Goal: Task Accomplishment & Management: Use online tool/utility

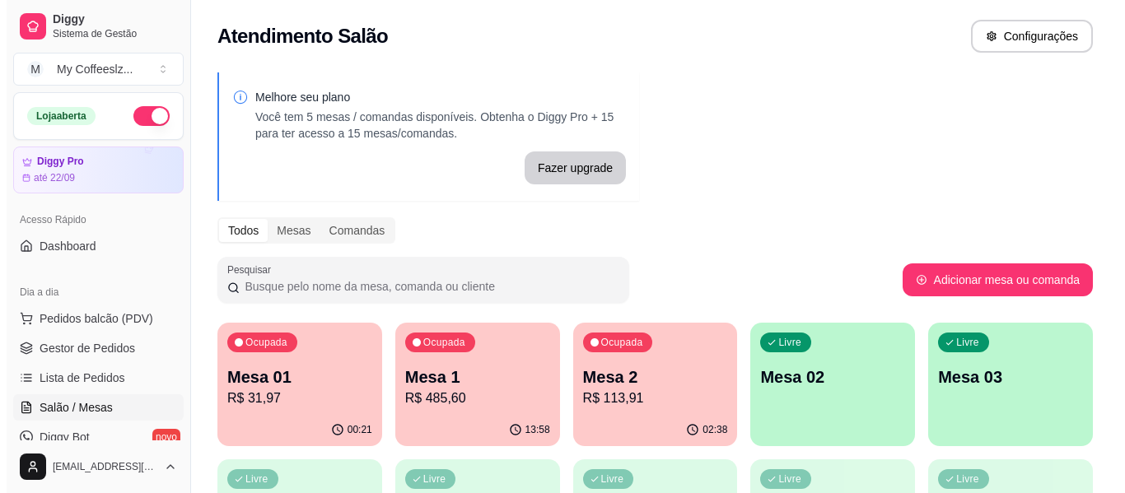
scroll to position [82, 0]
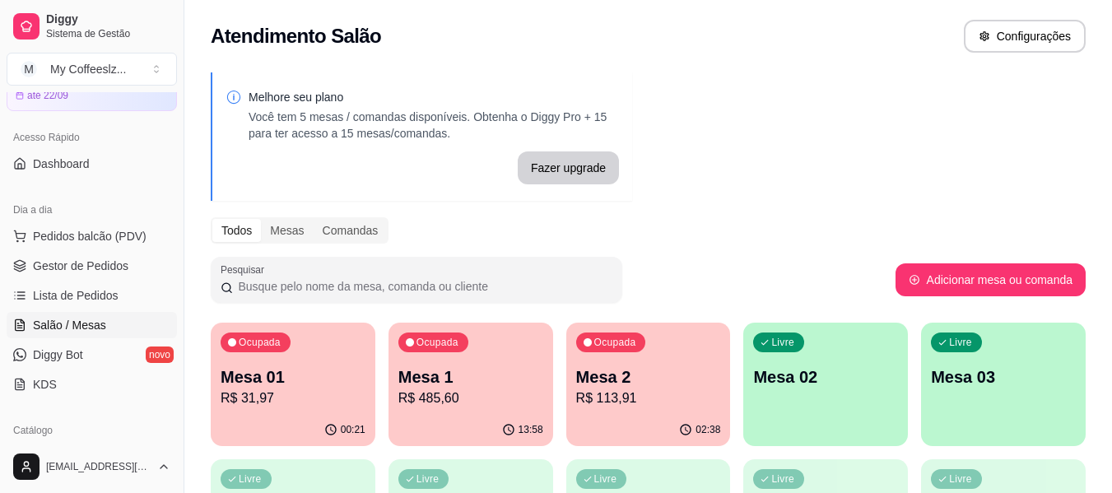
click at [785, 408] on div "Livre Mesa 02" at bounding box center [825, 375] width 165 height 104
click at [293, 380] on p "Mesa 01" at bounding box center [293, 377] width 145 height 23
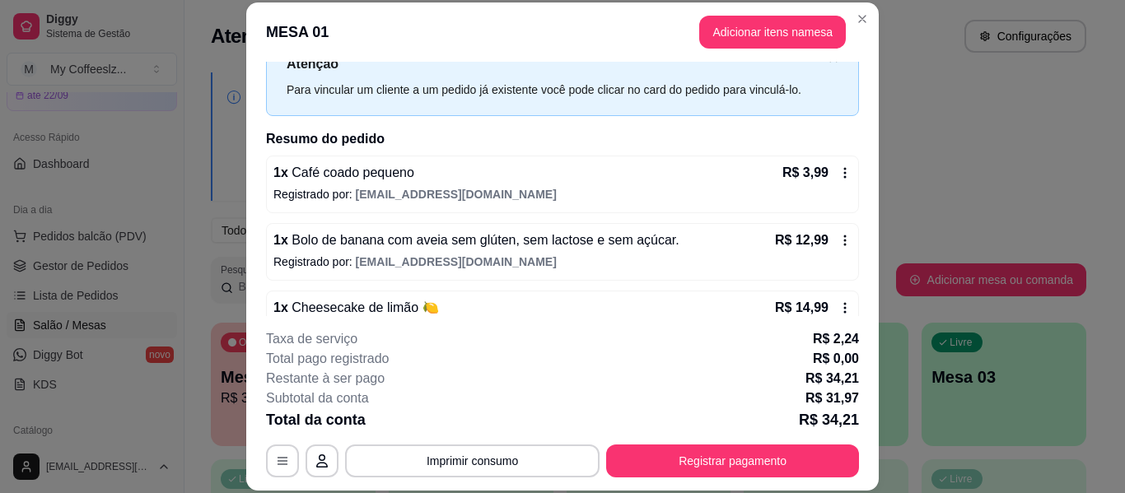
scroll to position [100, 0]
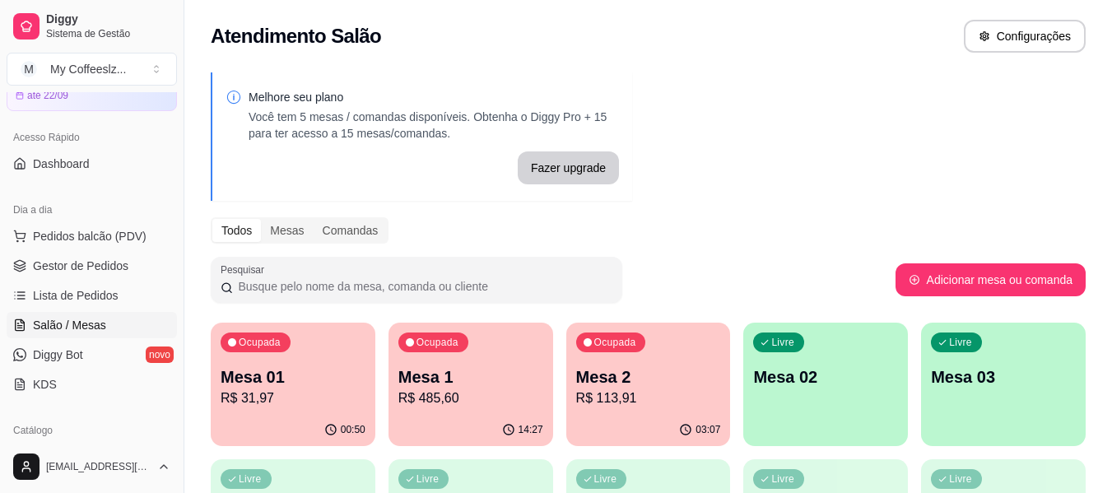
click at [839, 422] on div "Livre Mesa 02" at bounding box center [825, 375] width 165 height 104
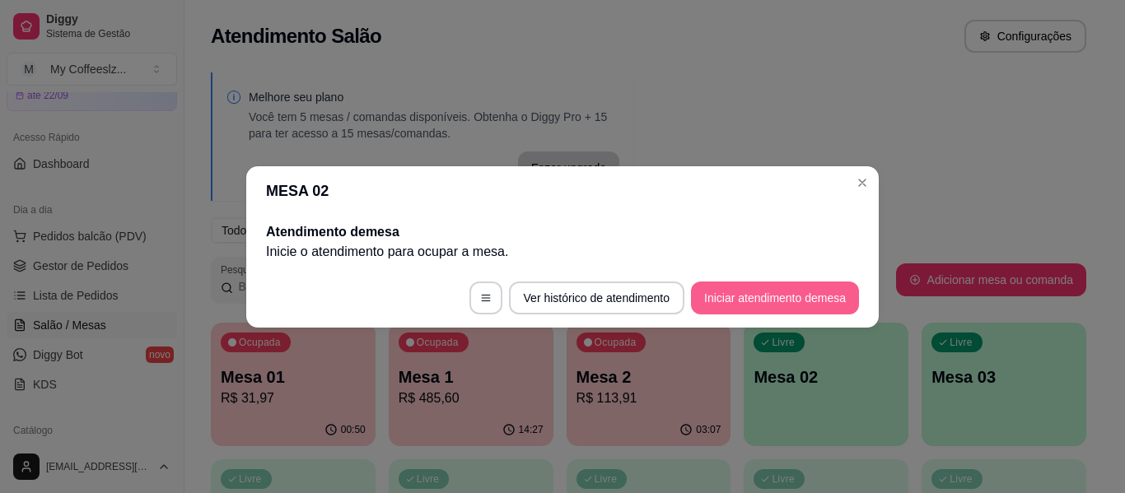
click at [752, 298] on button "Iniciar atendimento de mesa" at bounding box center [775, 298] width 168 height 33
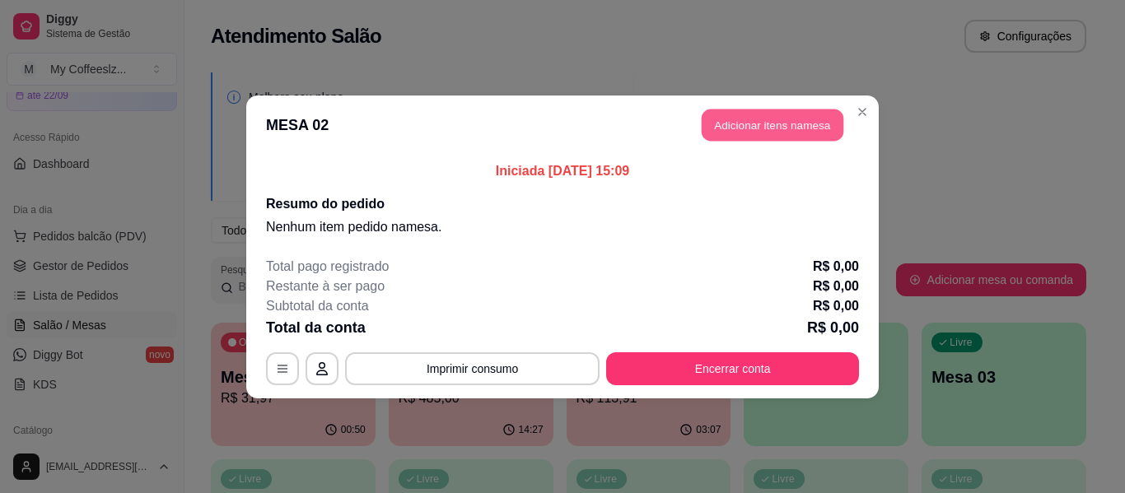
click at [764, 130] on button "Adicionar itens na mesa" at bounding box center [772, 125] width 142 height 32
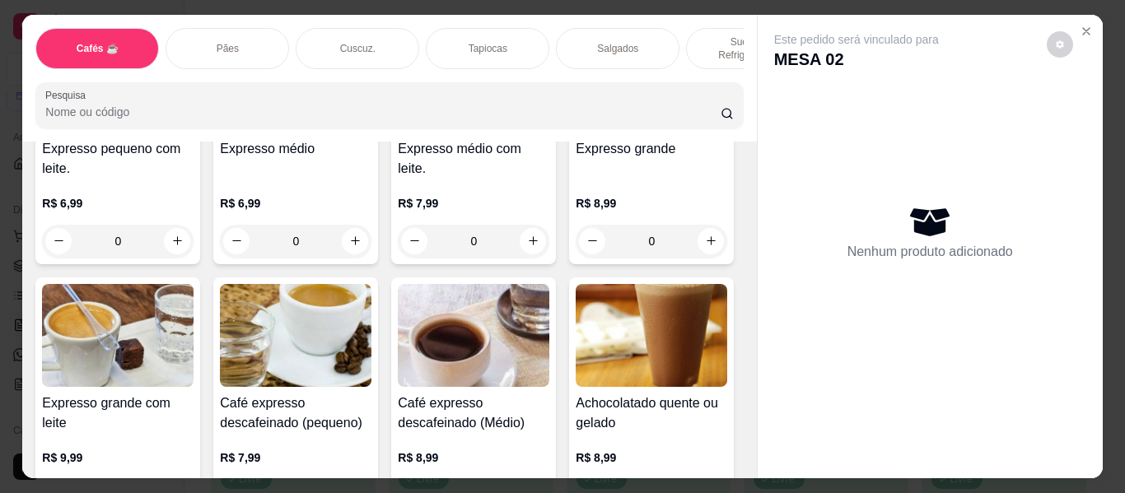
scroll to position [988, 0]
type input "1"
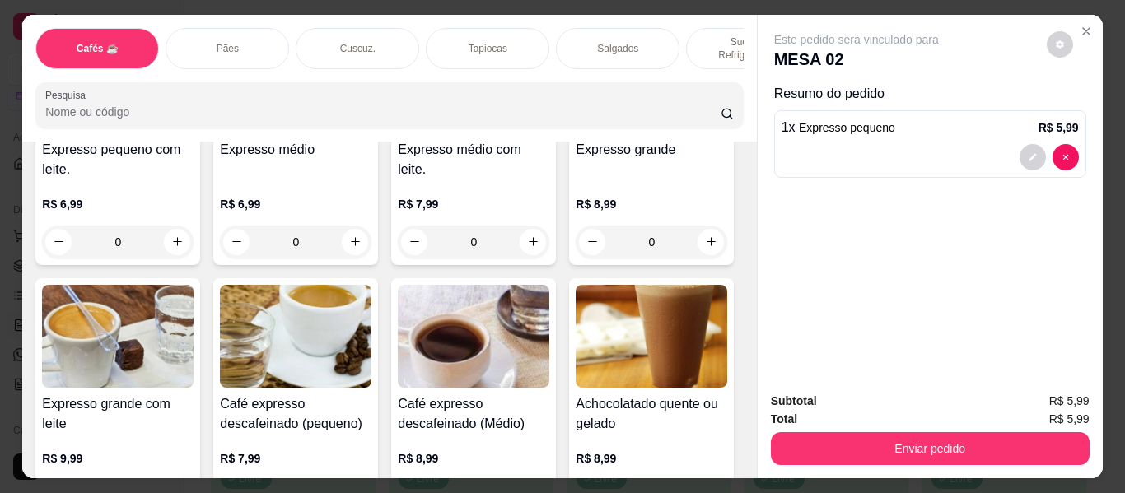
click at [700, 35] on p "Sucos e Refrigerantes" at bounding box center [748, 48] width 96 height 26
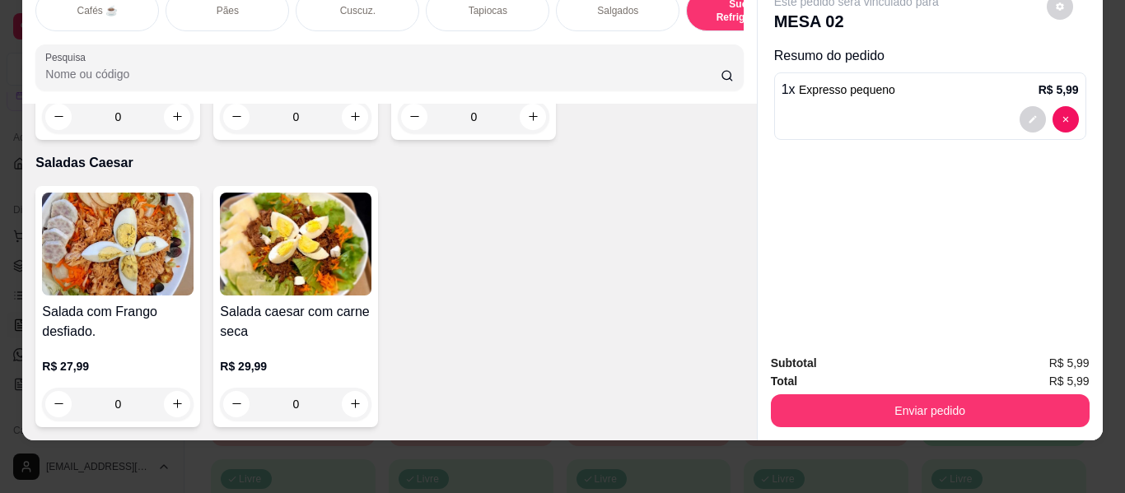
scroll to position [9902, 0]
type input "1"
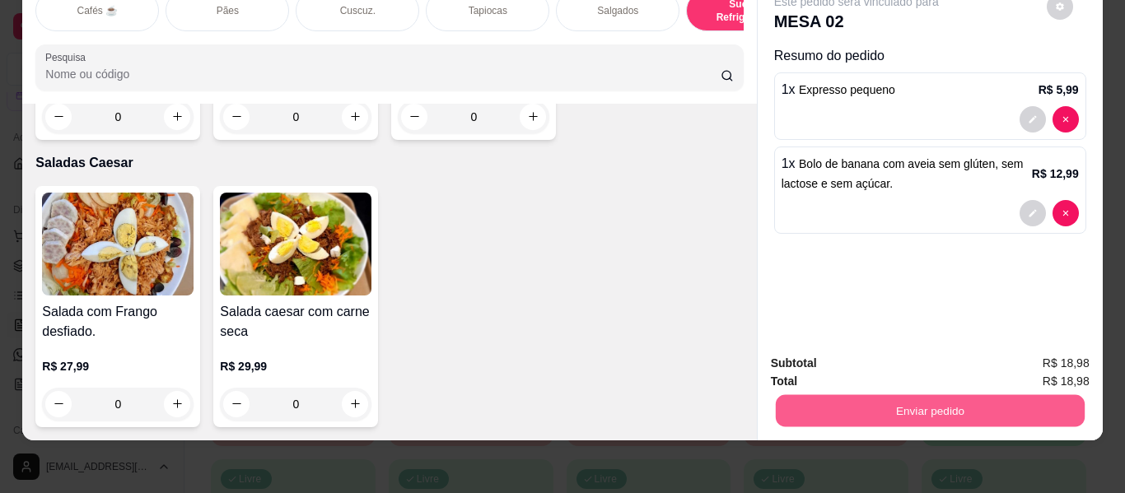
click at [944, 395] on button "Enviar pedido" at bounding box center [929, 411] width 309 height 32
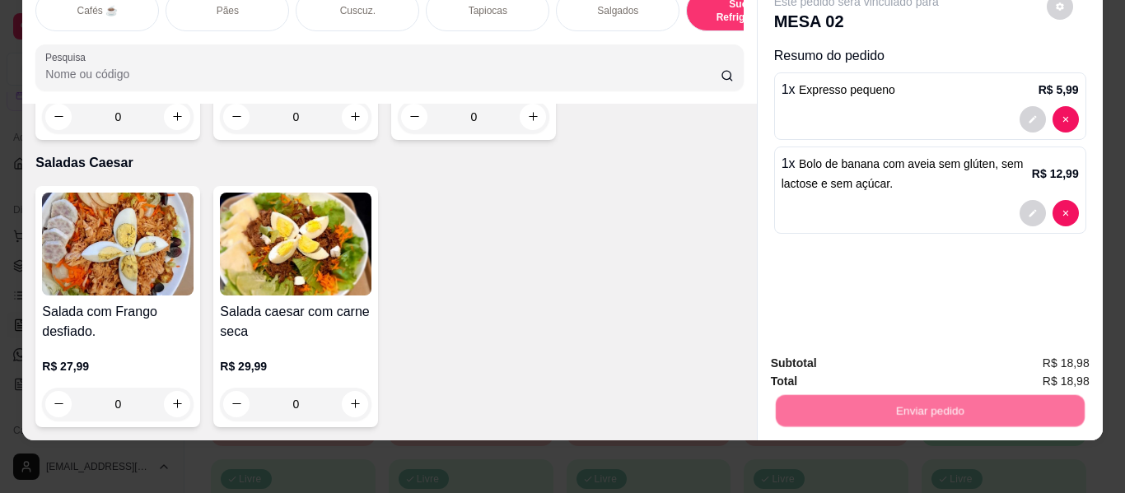
click at [930, 364] on button "Não registrar e enviar pedido" at bounding box center [872, 358] width 173 height 32
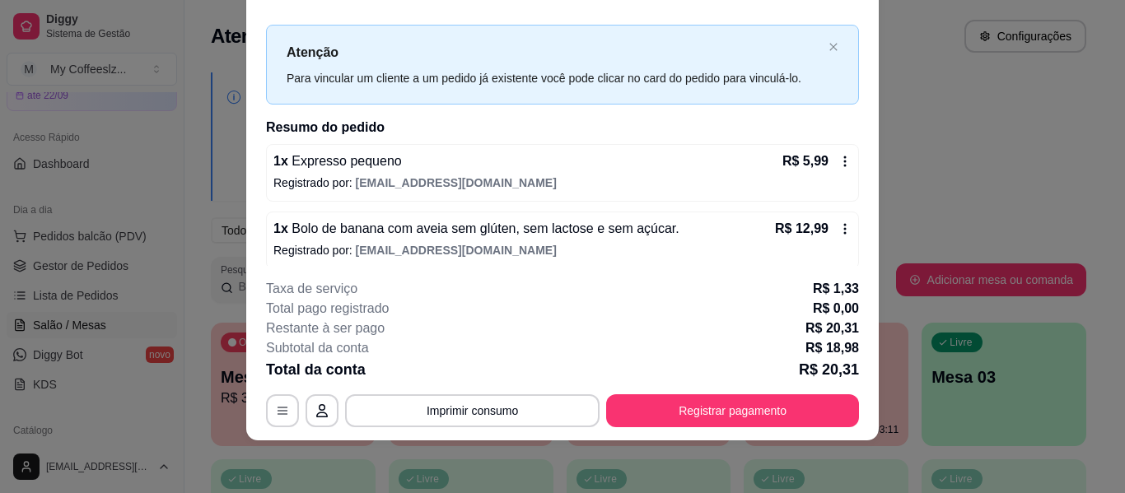
scroll to position [33, 0]
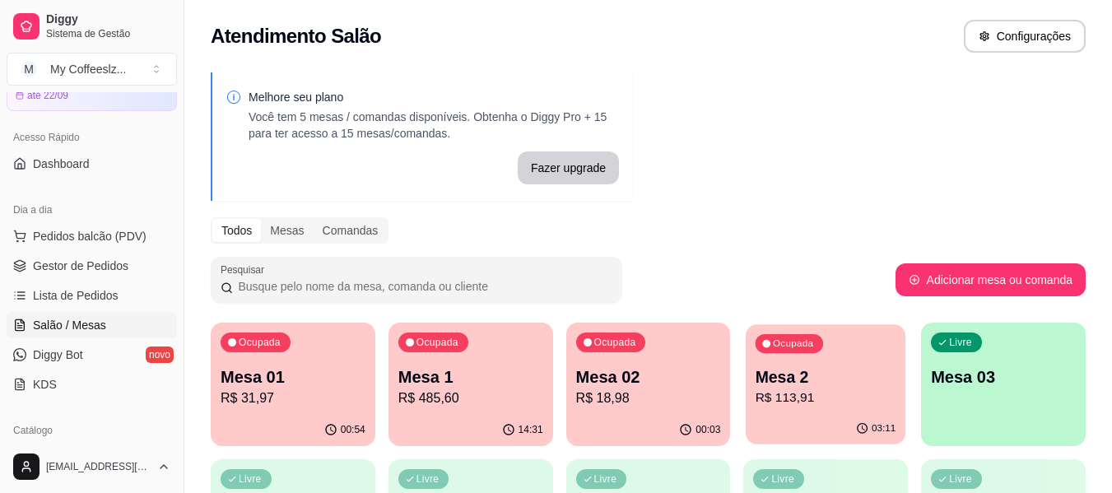
click at [805, 391] on p "R$ 113,91" at bounding box center [826, 398] width 141 height 19
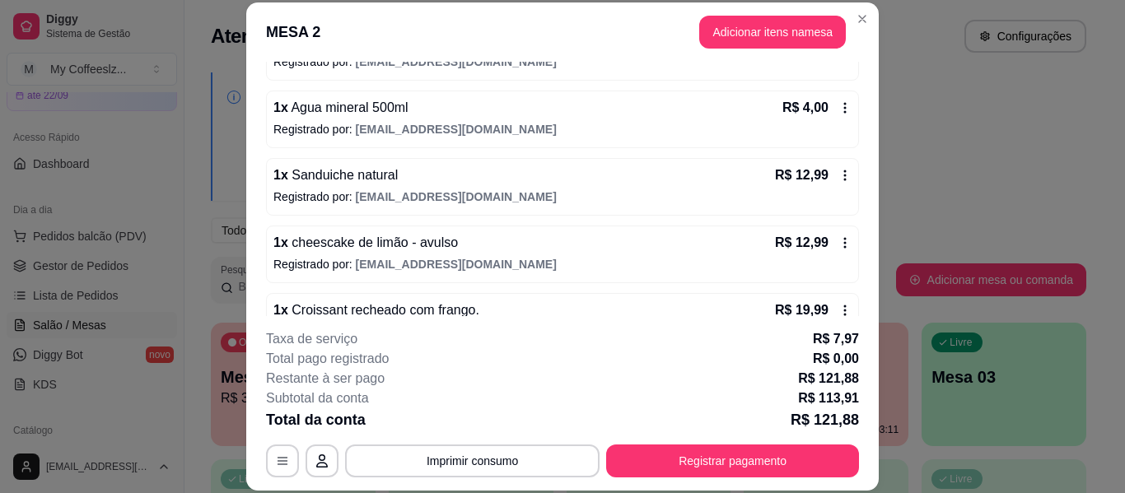
scroll to position [438, 0]
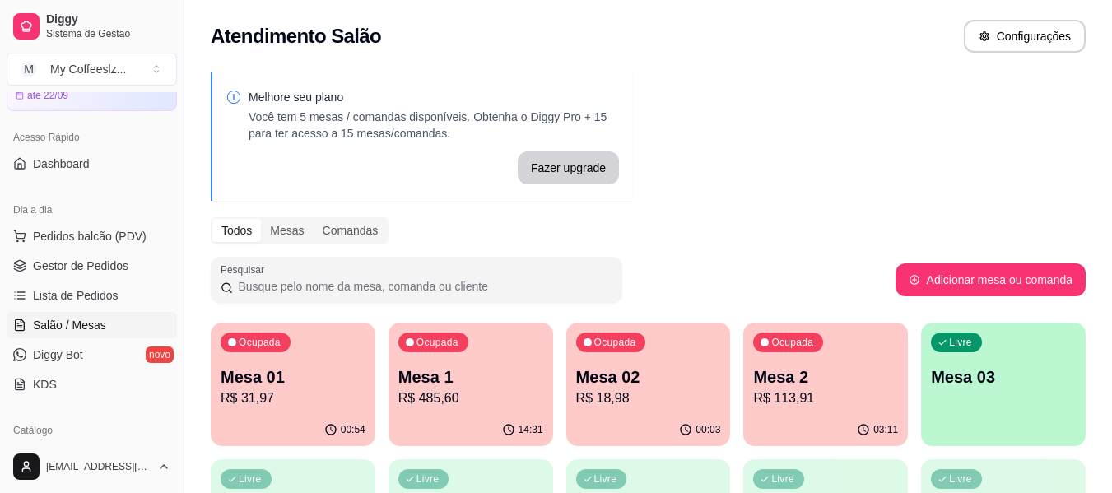
click at [681, 417] on div "00:03" at bounding box center [648, 430] width 165 height 32
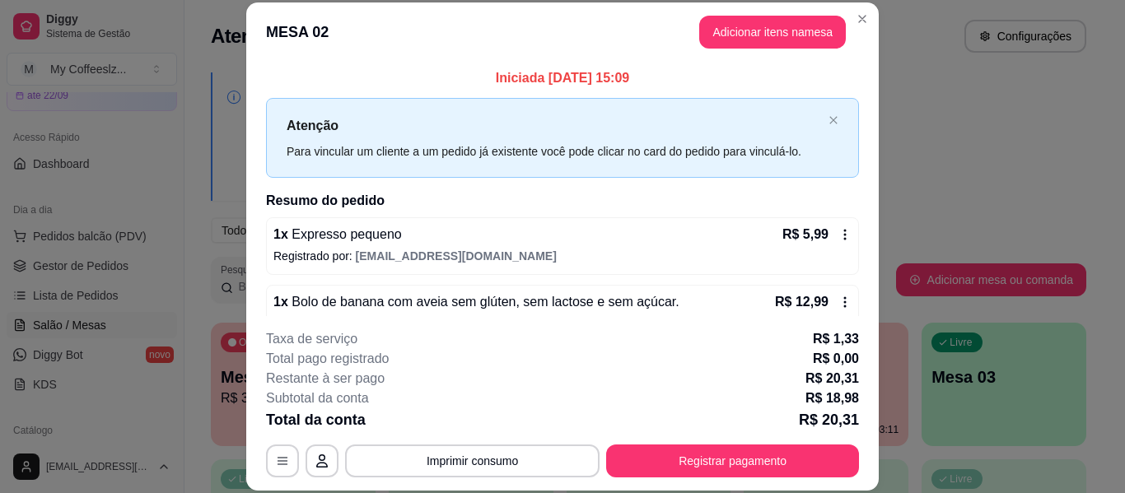
scroll to position [33, 0]
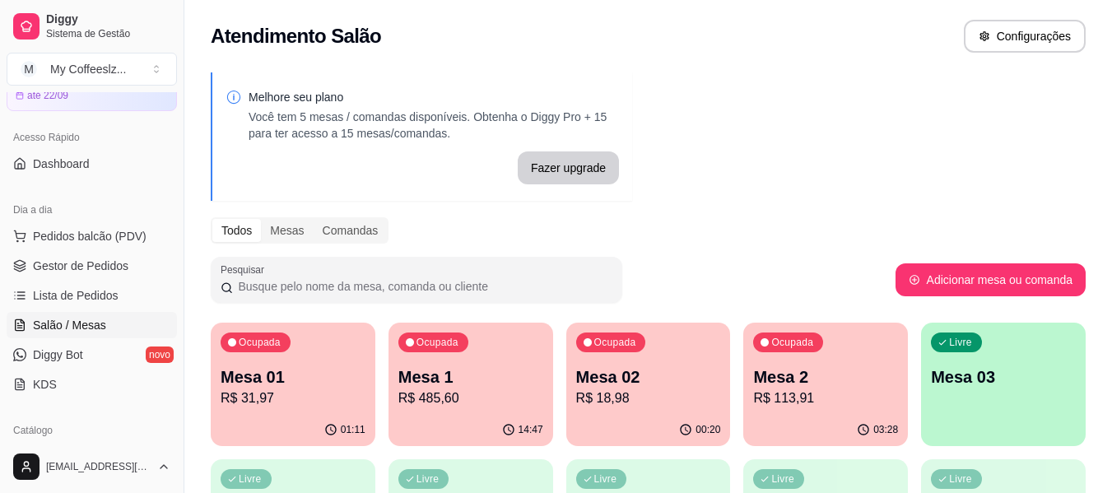
click at [631, 396] on p "R$ 18,98" at bounding box center [648, 399] width 145 height 20
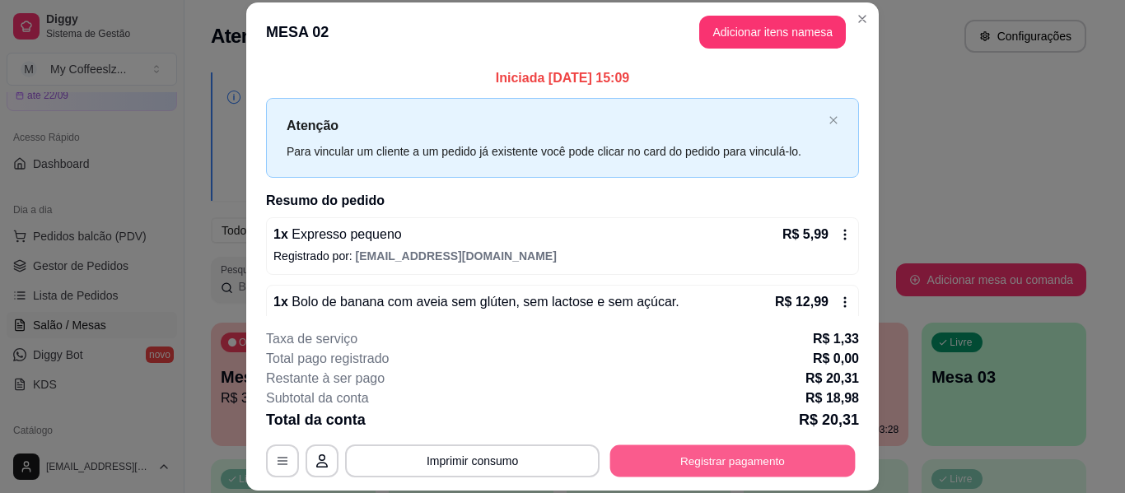
click at [658, 459] on button "Registrar pagamento" at bounding box center [732, 461] width 245 height 32
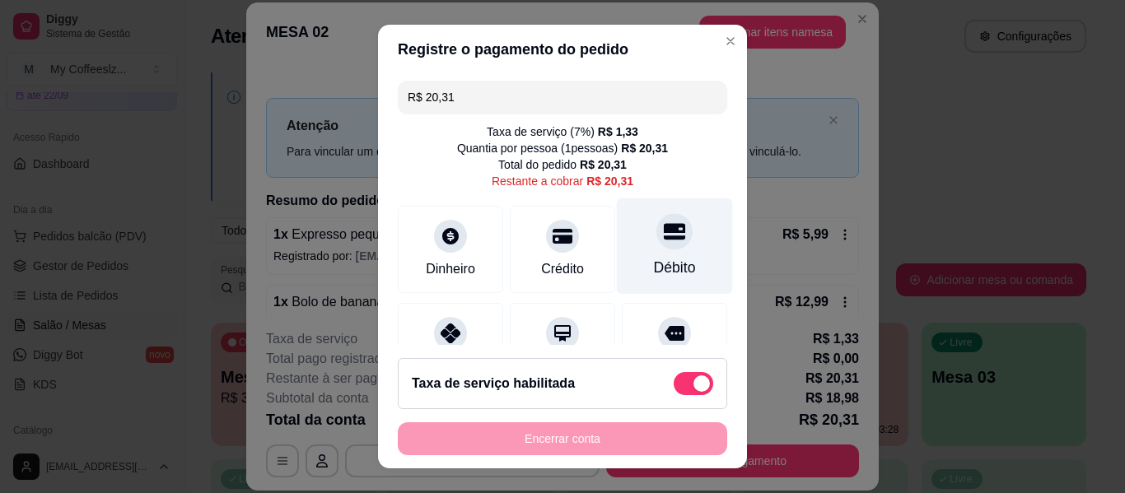
click at [656, 245] on div at bounding box center [674, 231] width 36 height 36
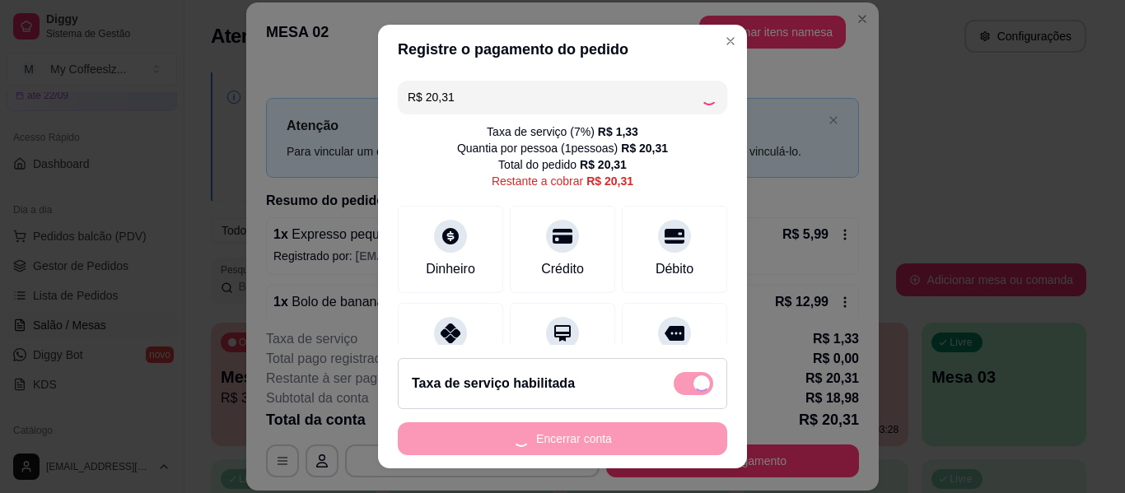
type input "R$ 0,00"
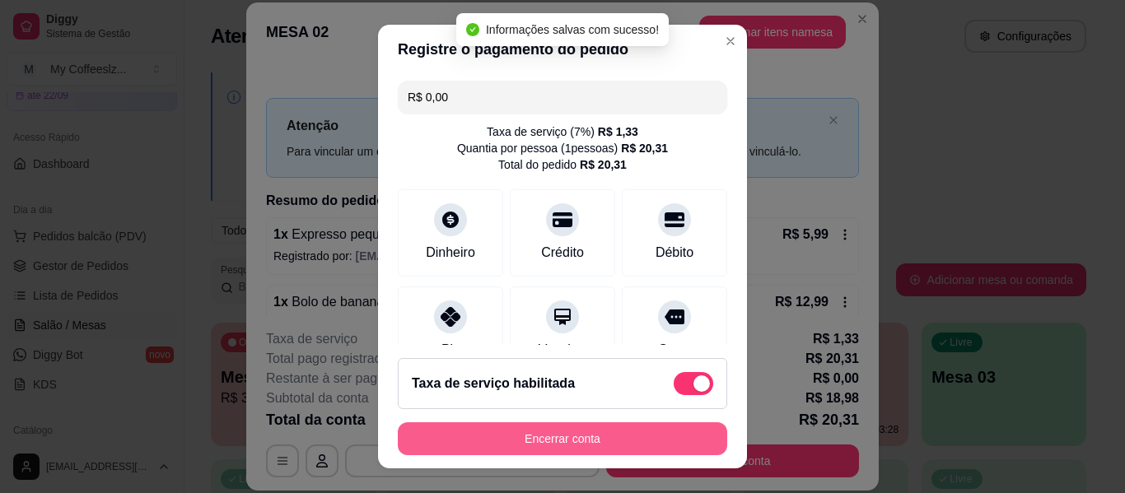
click at [571, 441] on button "Encerrar conta" at bounding box center [562, 438] width 329 height 33
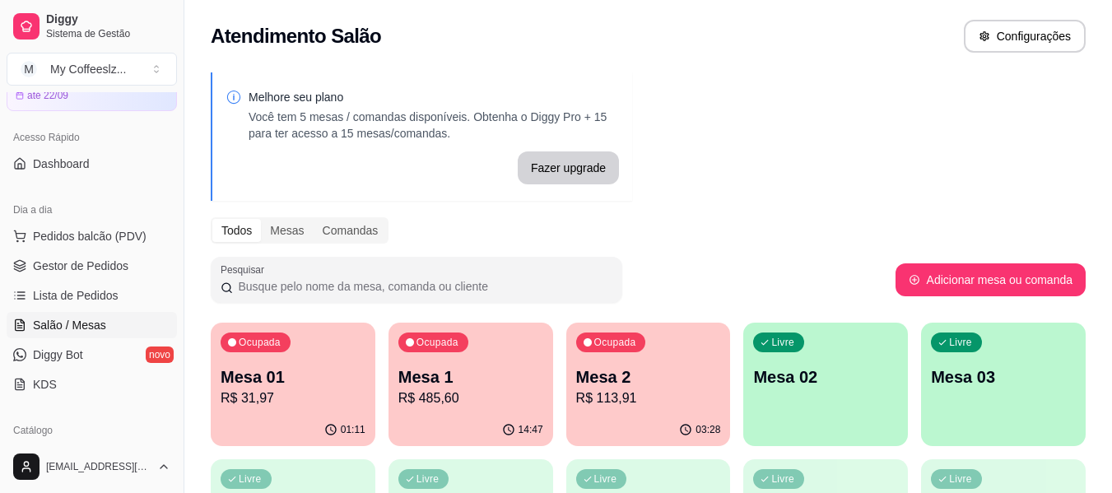
click at [263, 397] on p "R$ 31,97" at bounding box center [293, 399] width 145 height 20
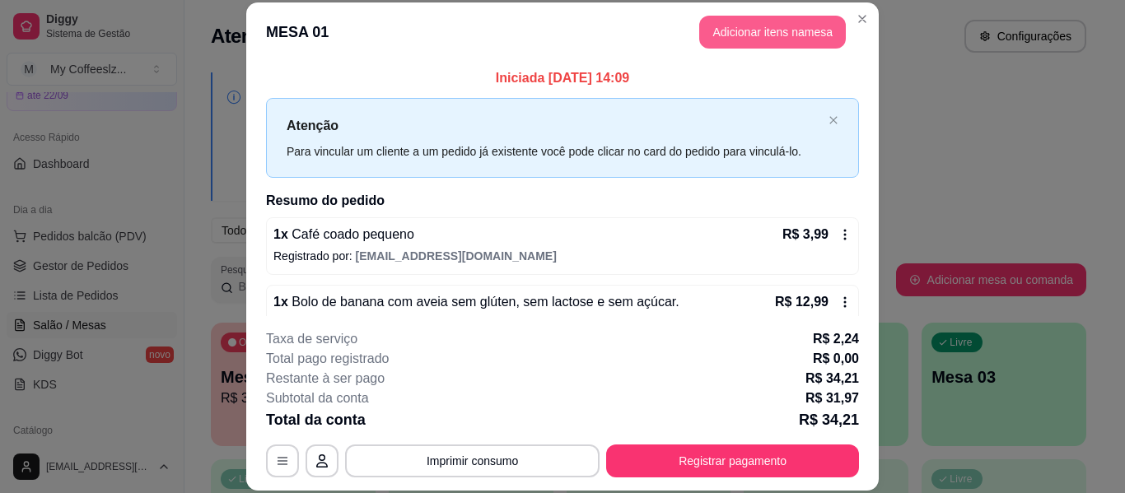
click at [748, 26] on button "Adicionar itens na mesa" at bounding box center [772, 32] width 147 height 33
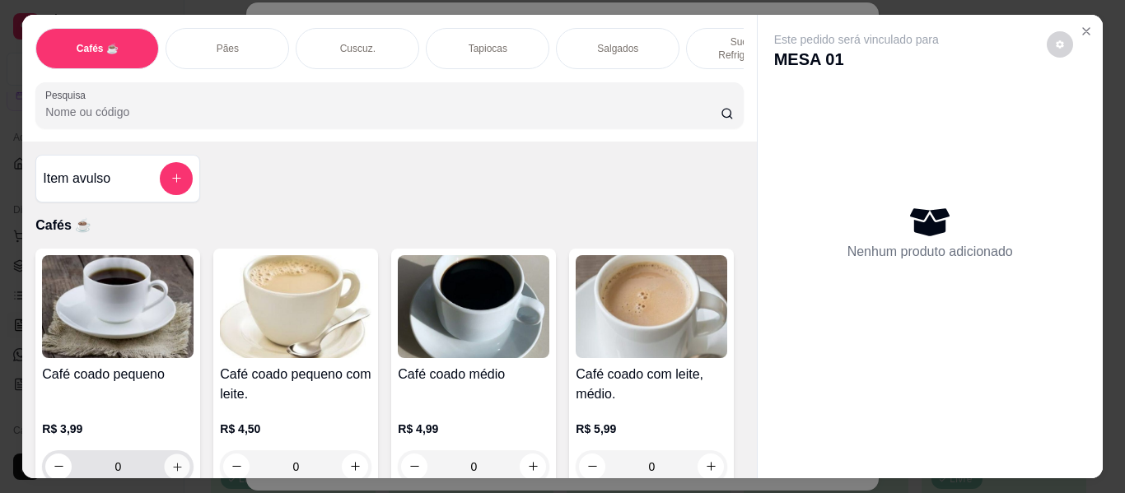
click at [165, 454] on button "increase-product-quantity" at bounding box center [178, 467] width 26 height 26
type input "1"
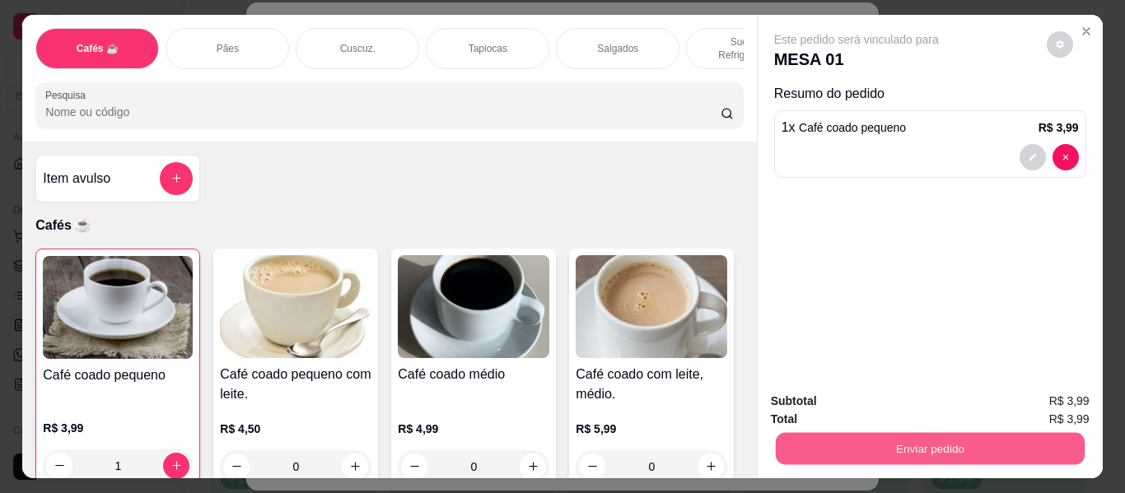
click at [937, 436] on button "Enviar pedido" at bounding box center [929, 449] width 309 height 32
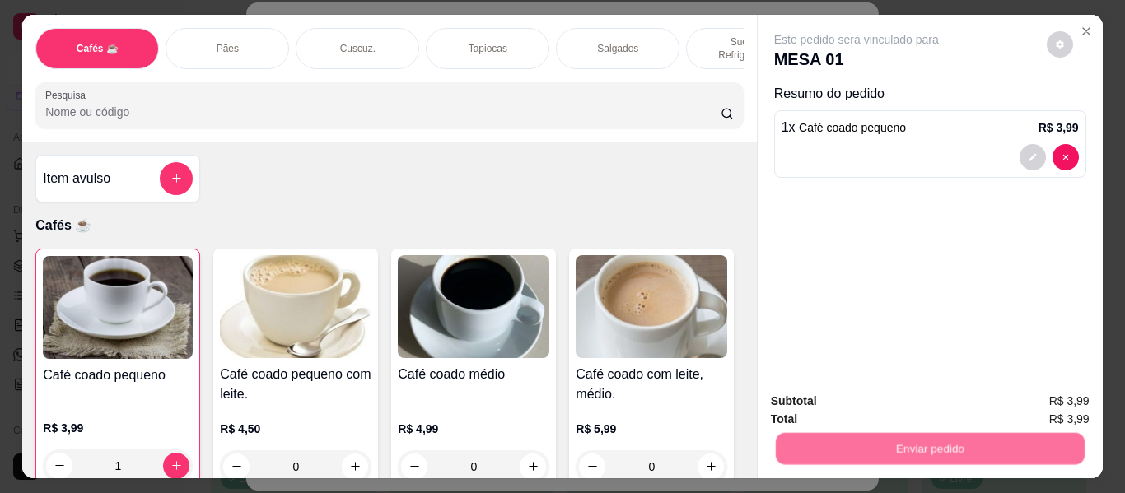
click at [888, 398] on button "Não registrar e enviar pedido" at bounding box center [875, 401] width 171 height 31
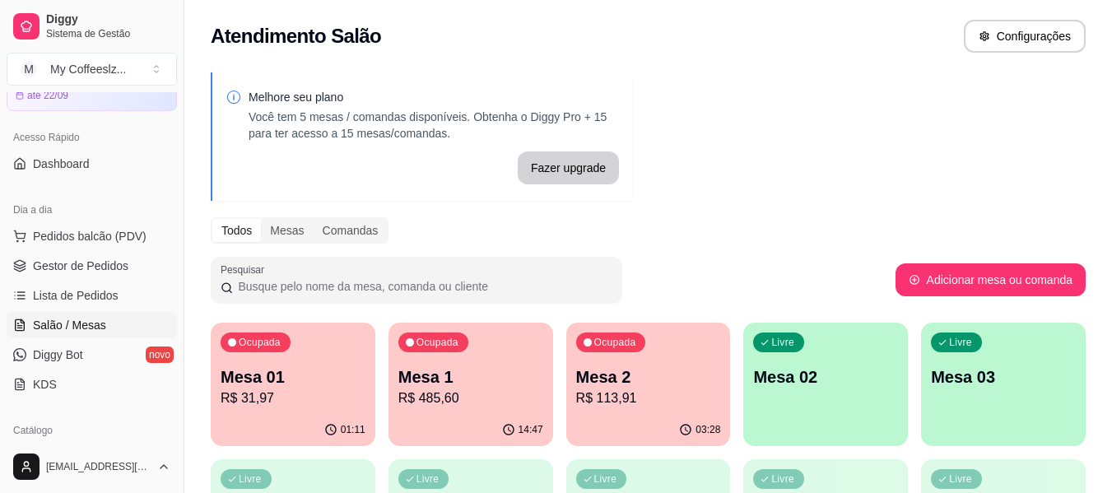
click at [822, 396] on div "Livre Mesa 02" at bounding box center [825, 375] width 165 height 104
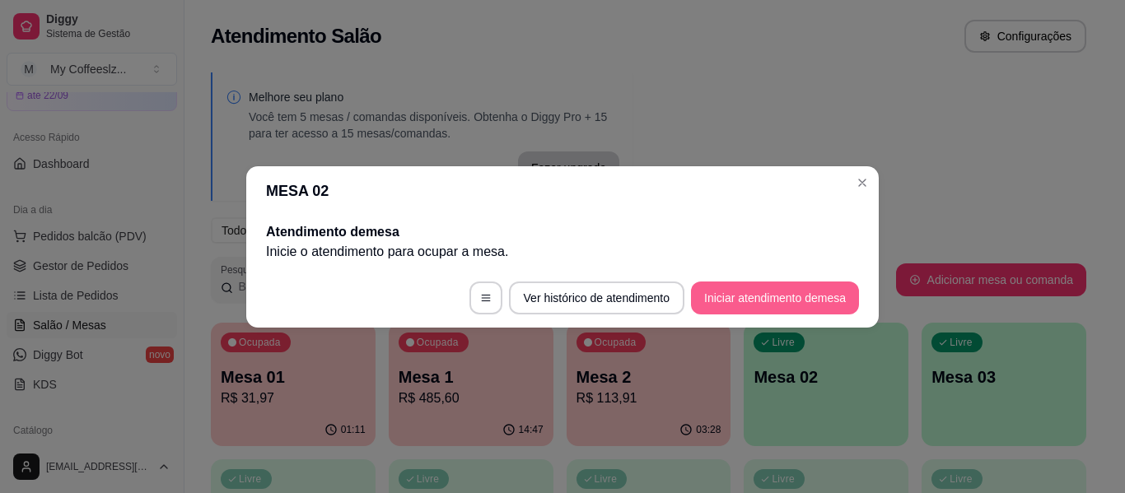
click at [765, 285] on button "Iniciar atendimento de mesa" at bounding box center [775, 298] width 168 height 33
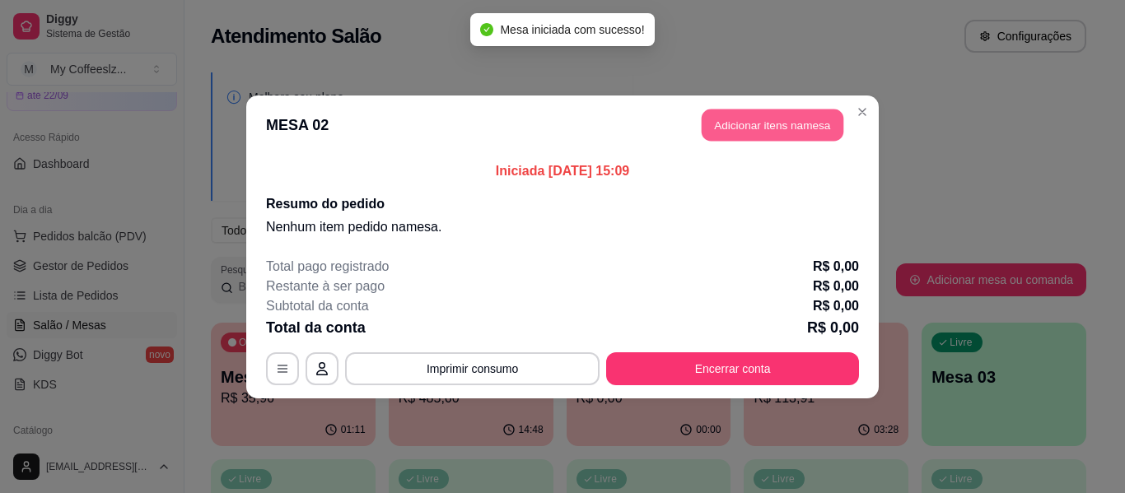
click at [707, 124] on button "Adicionar itens na mesa" at bounding box center [772, 125] width 142 height 32
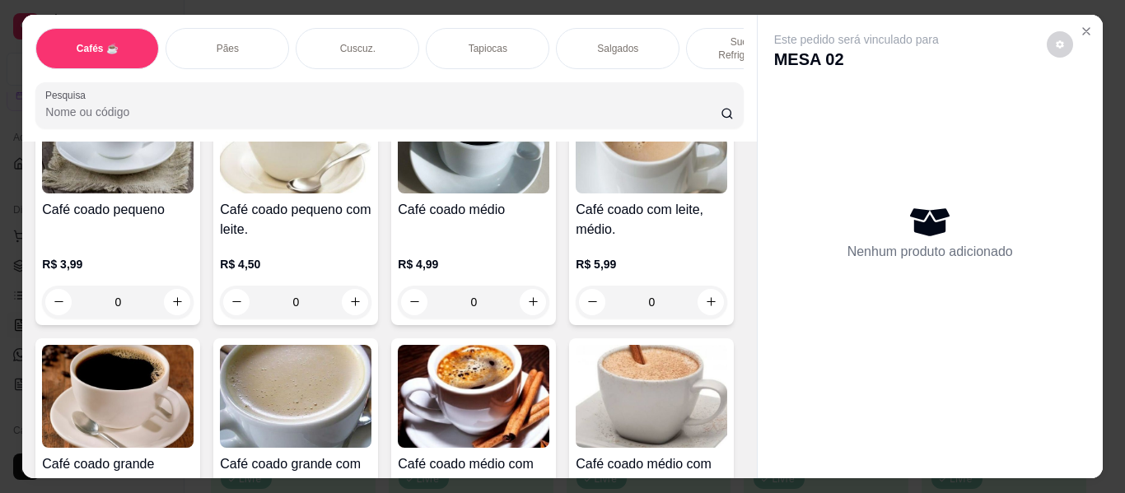
scroll to position [247, 0]
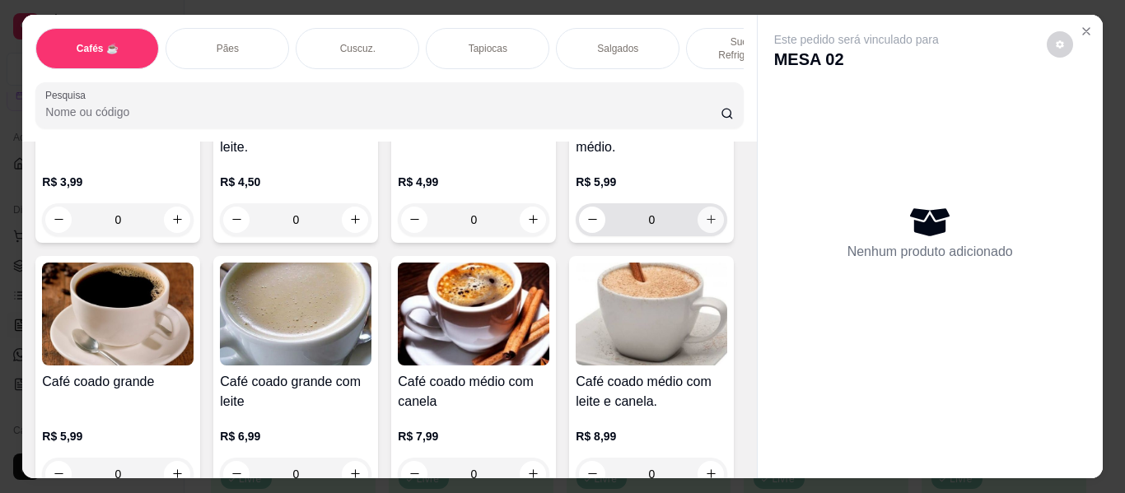
click at [697, 233] on button "increase-product-quantity" at bounding box center [710, 220] width 26 height 26
type input "1"
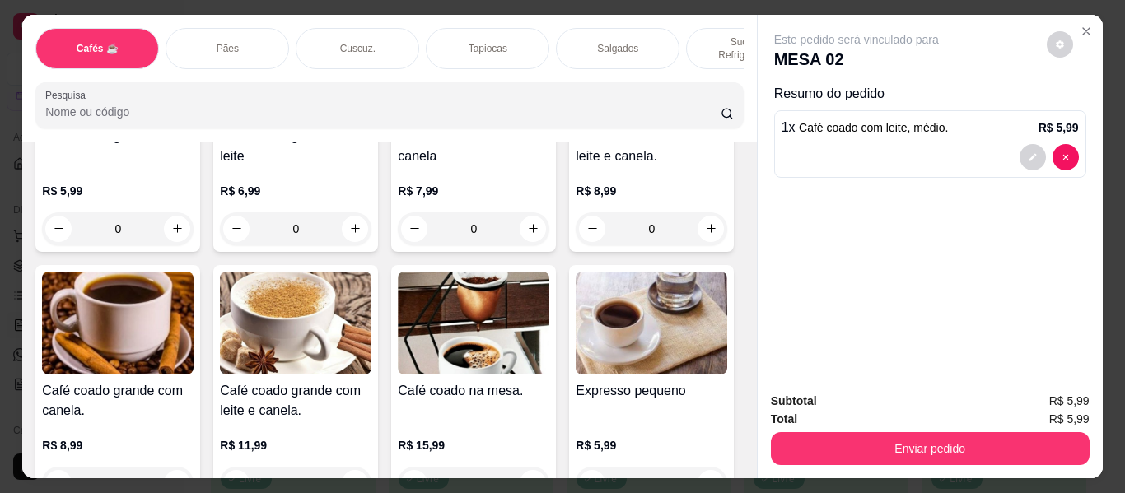
scroll to position [576, 0]
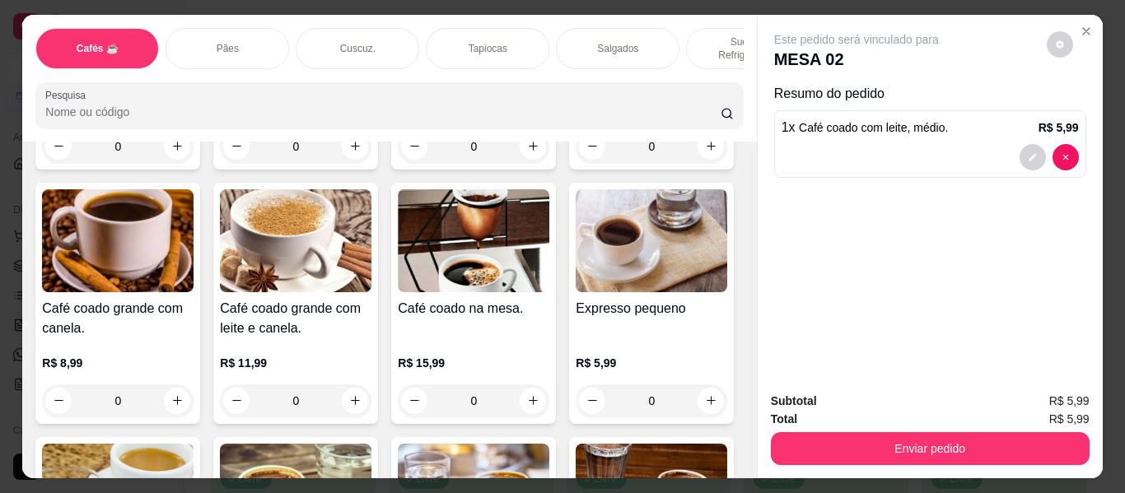
click at [235, 31] on div "Pães" at bounding box center [226, 48] width 123 height 41
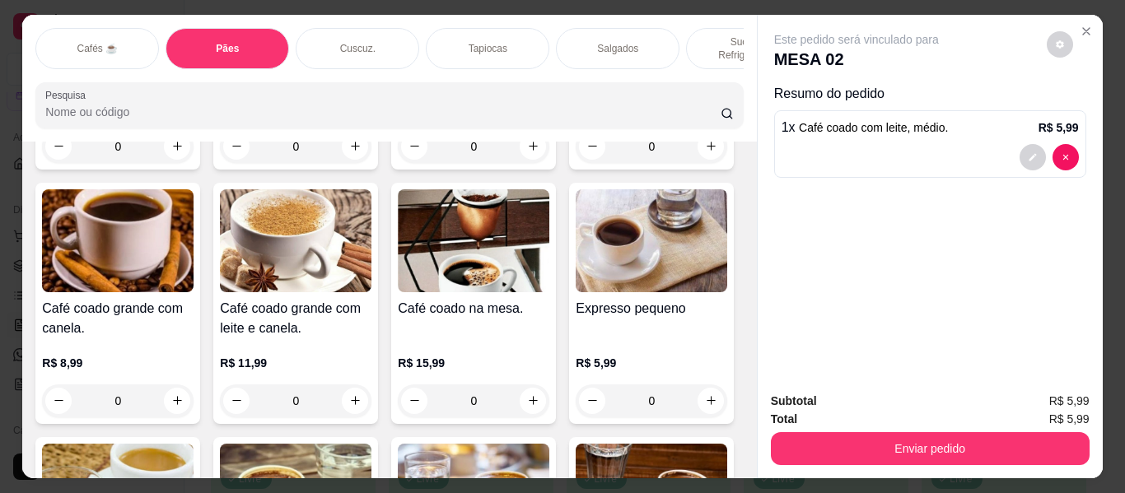
scroll to position [44, 0]
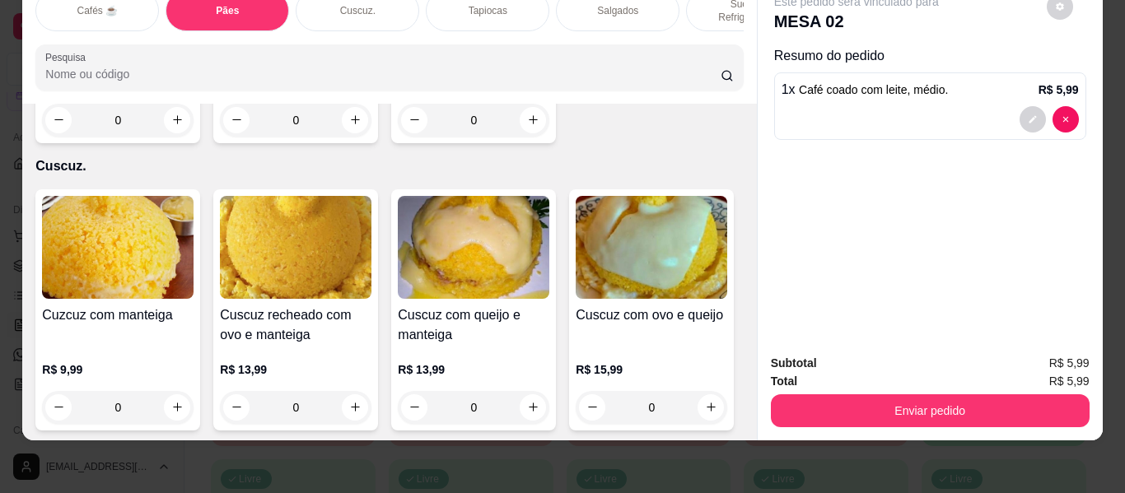
type input "2"
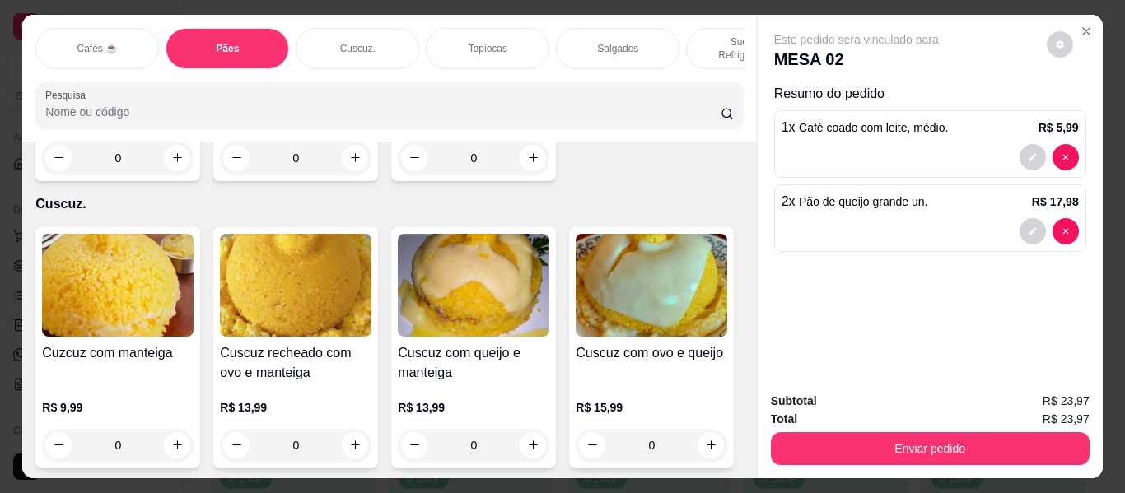
click at [635, 31] on div "Salgados" at bounding box center [617, 48] width 123 height 41
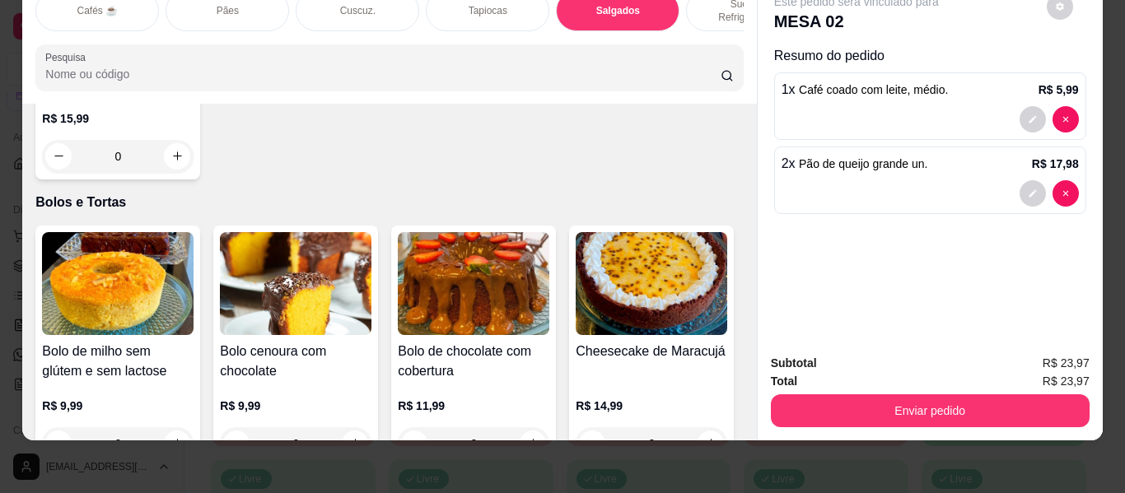
scroll to position [7296, 0]
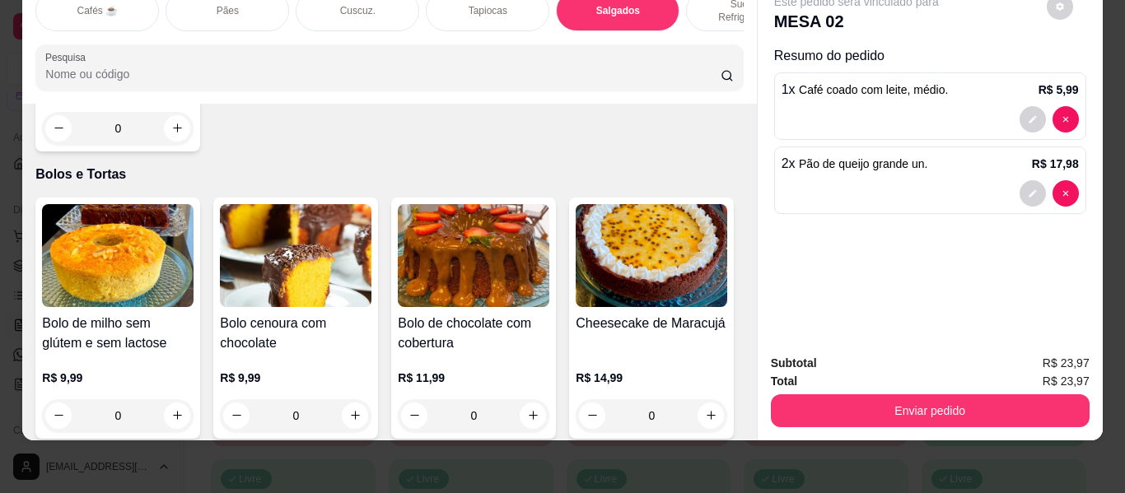
type input "1"
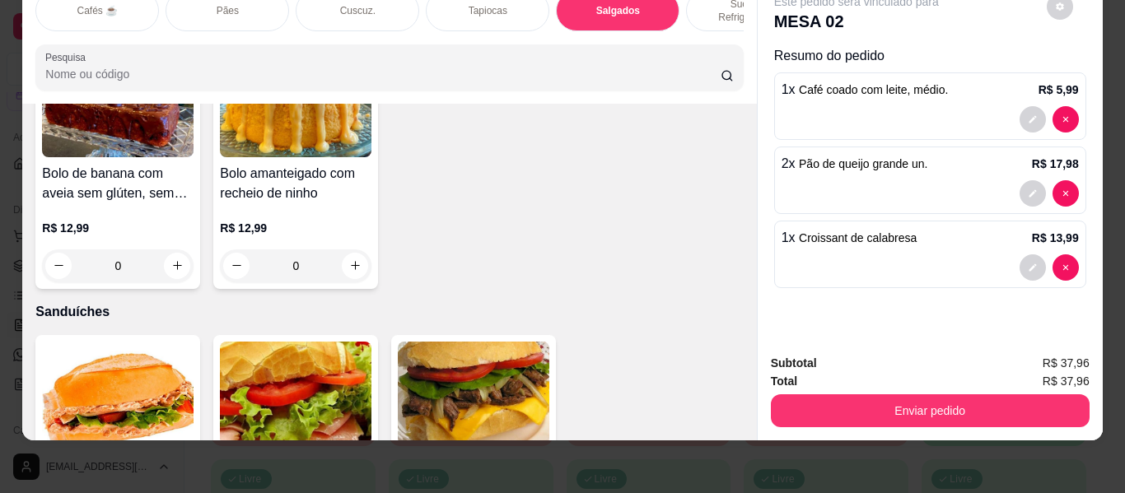
scroll to position [8037, 0]
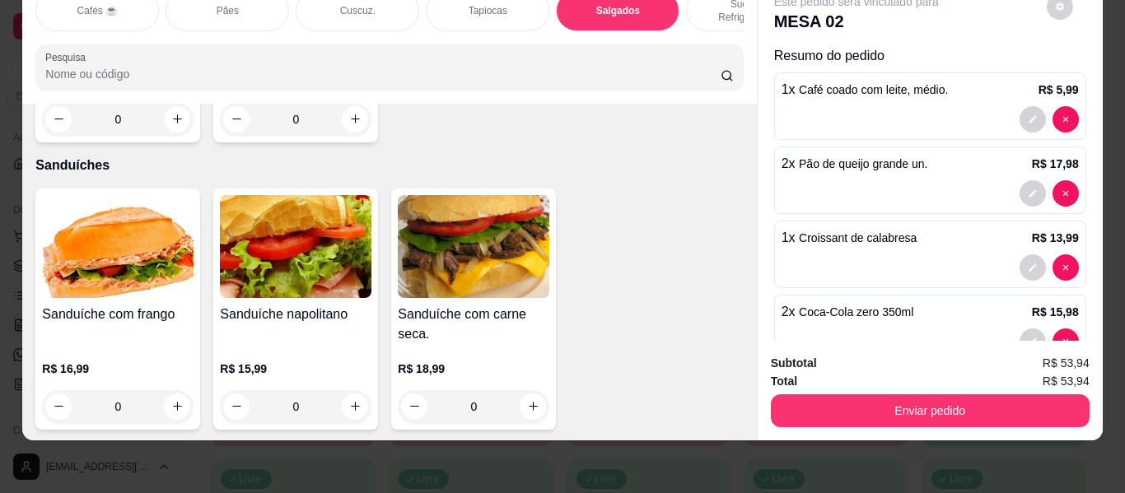
scroll to position [8119, 0]
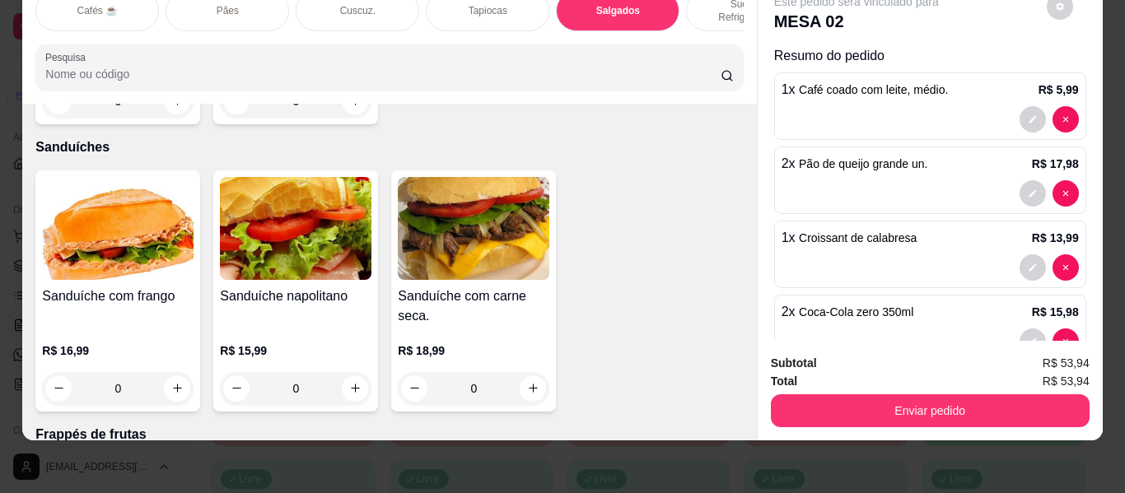
type input "1"
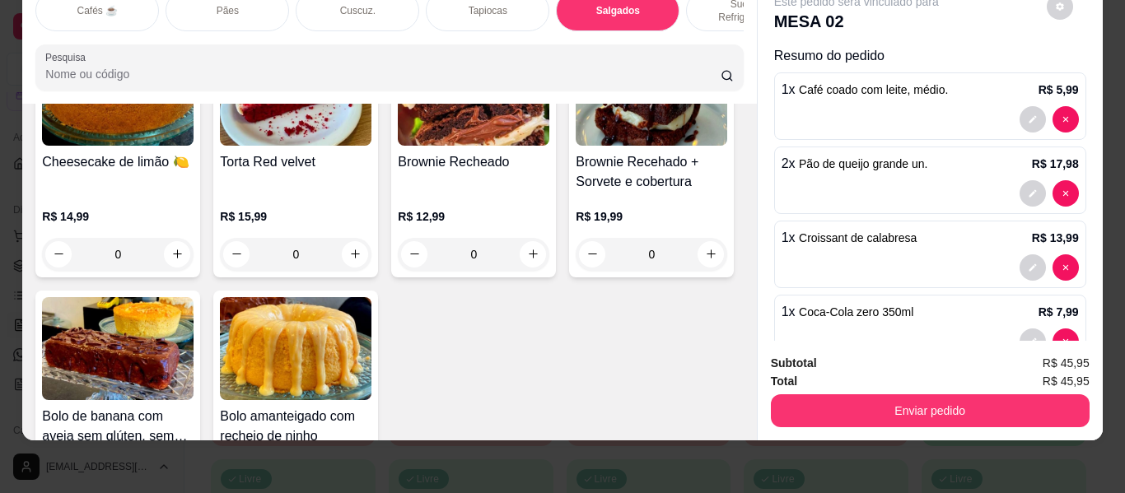
scroll to position [7708, 0]
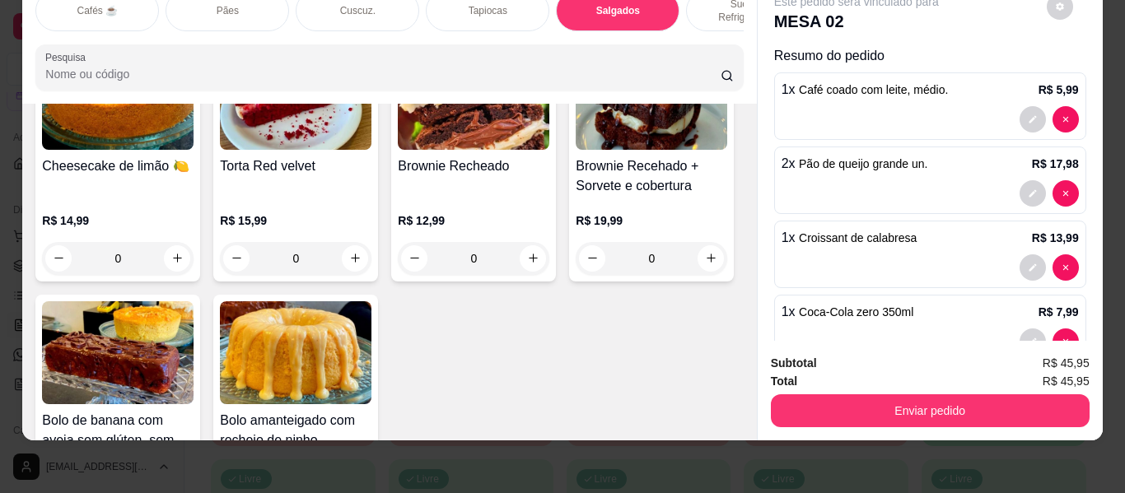
type input "1"
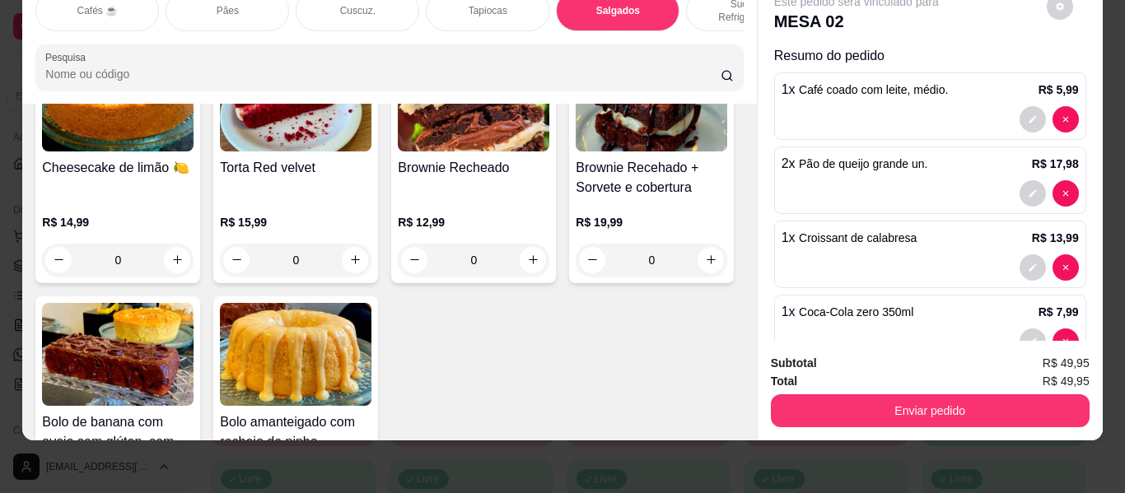
scroll to position [7709, 0]
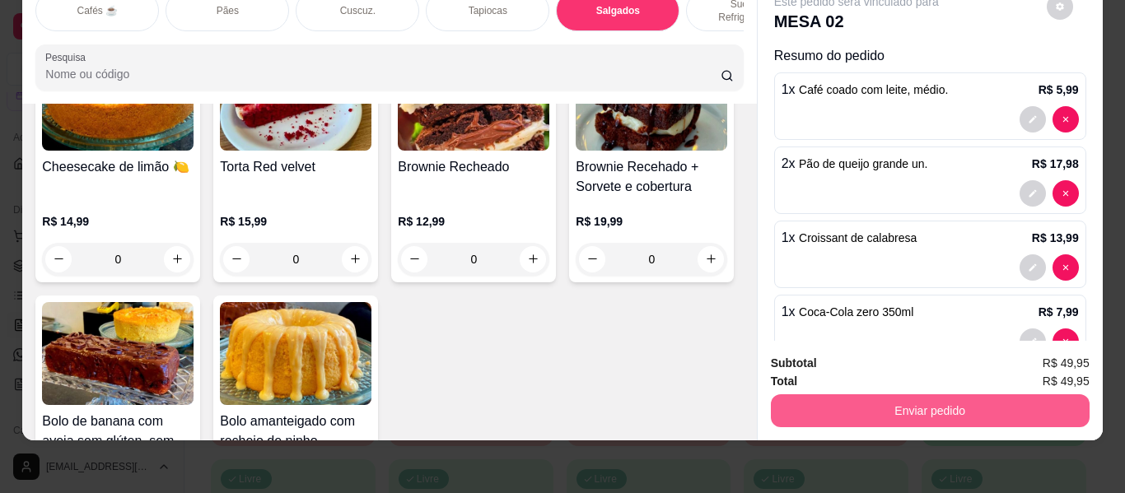
click at [855, 398] on button "Enviar pedido" at bounding box center [930, 410] width 319 height 33
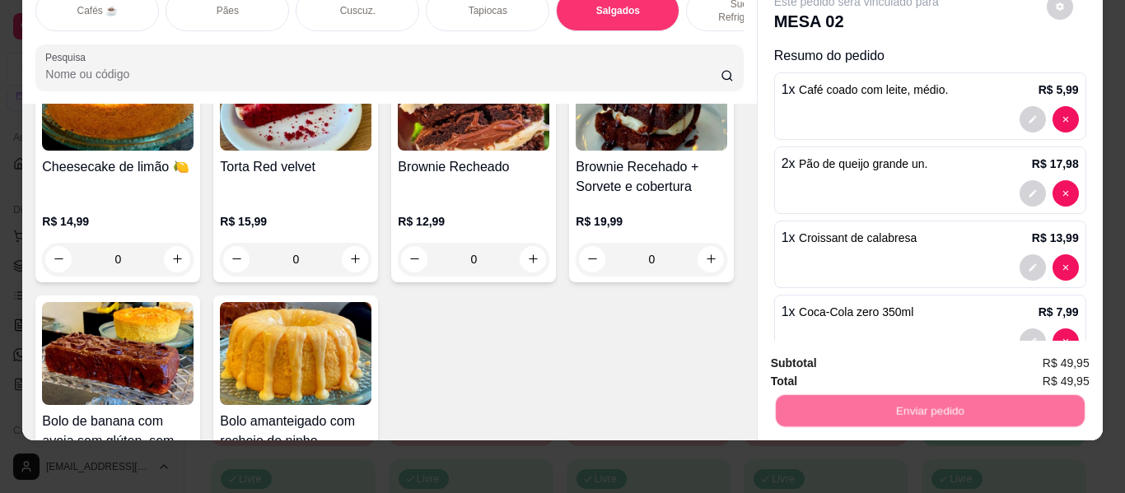
click at [856, 352] on button "Não registrar e enviar pedido" at bounding box center [875, 357] width 171 height 31
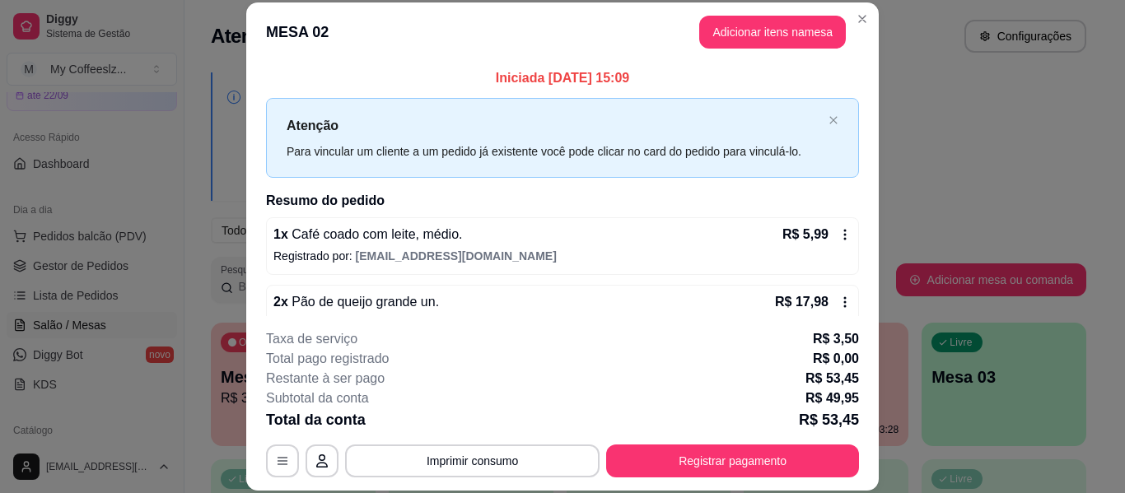
click at [856, 352] on footer "**********" at bounding box center [562, 403] width 632 height 175
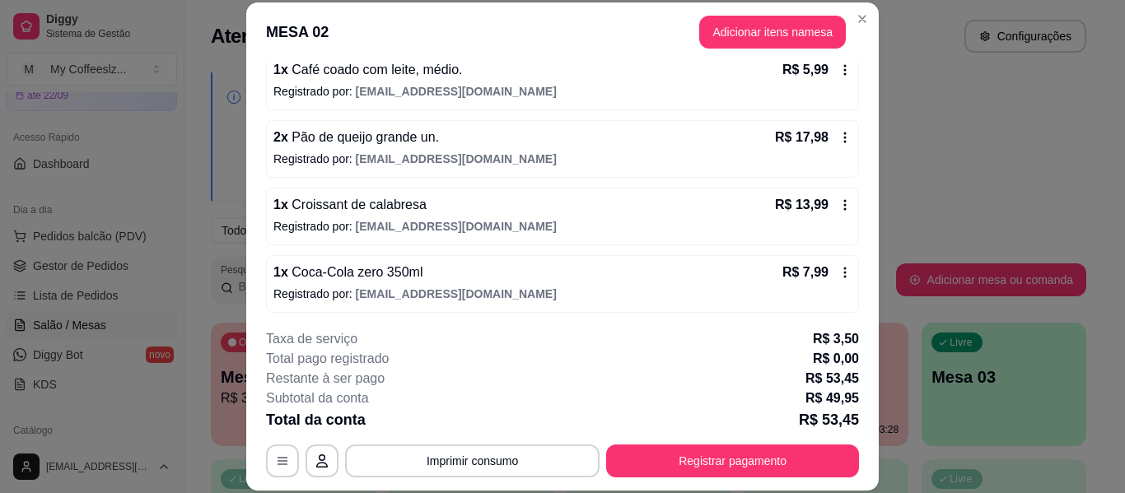
scroll to position [235, 0]
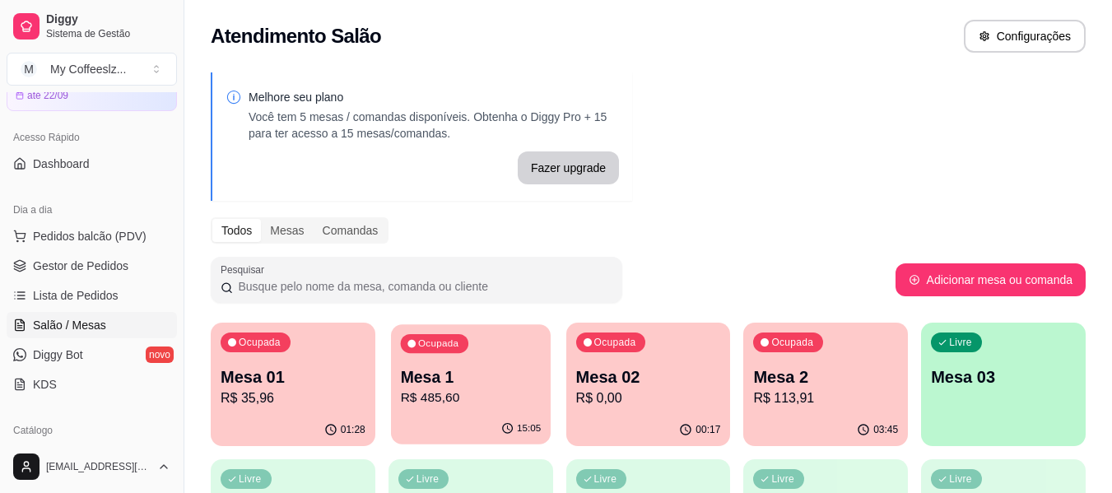
click at [492, 402] on p "R$ 485,60" at bounding box center [470, 398] width 141 height 19
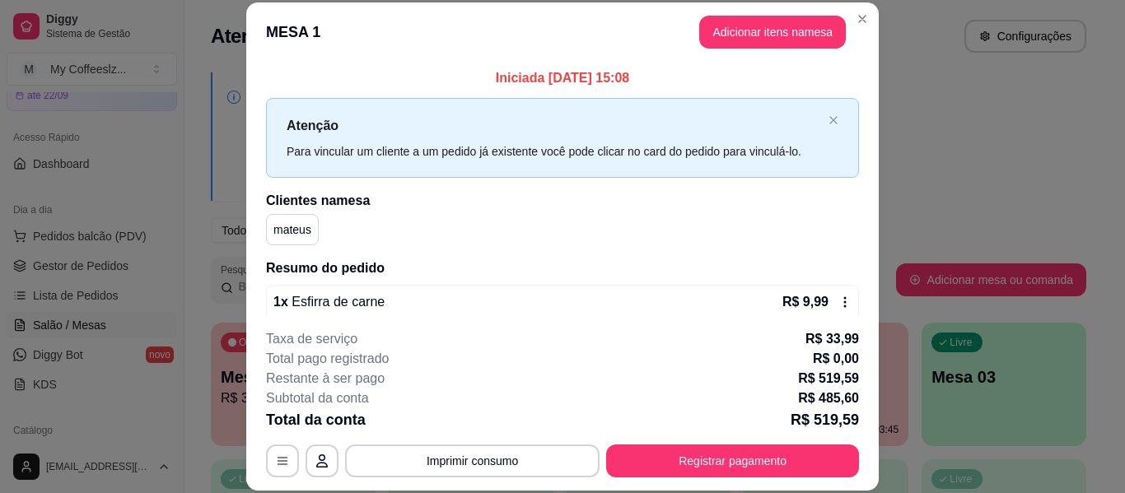
click at [496, 390] on div "Subtotal da conta R$ 485,60" at bounding box center [562, 399] width 593 height 20
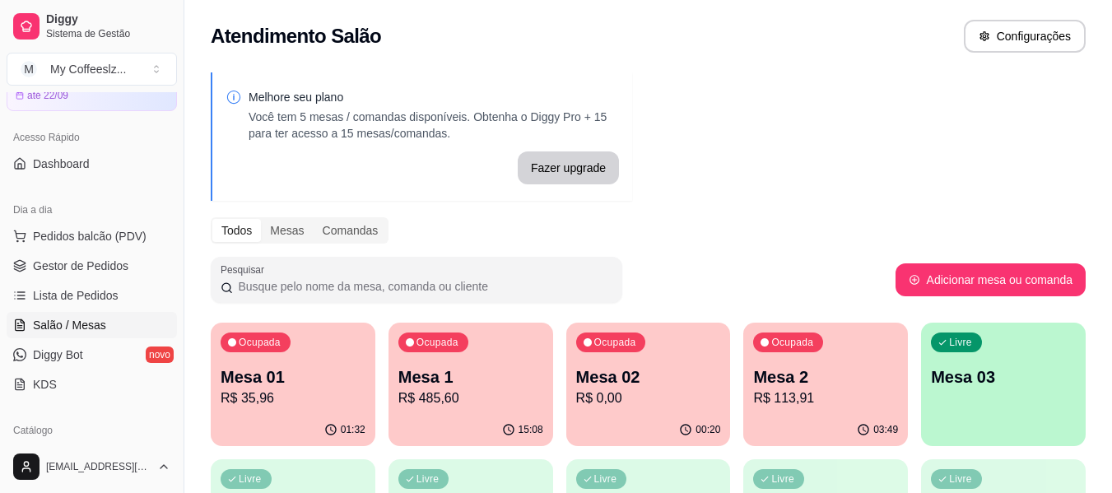
click at [307, 394] on p "R$ 35,96" at bounding box center [293, 399] width 145 height 20
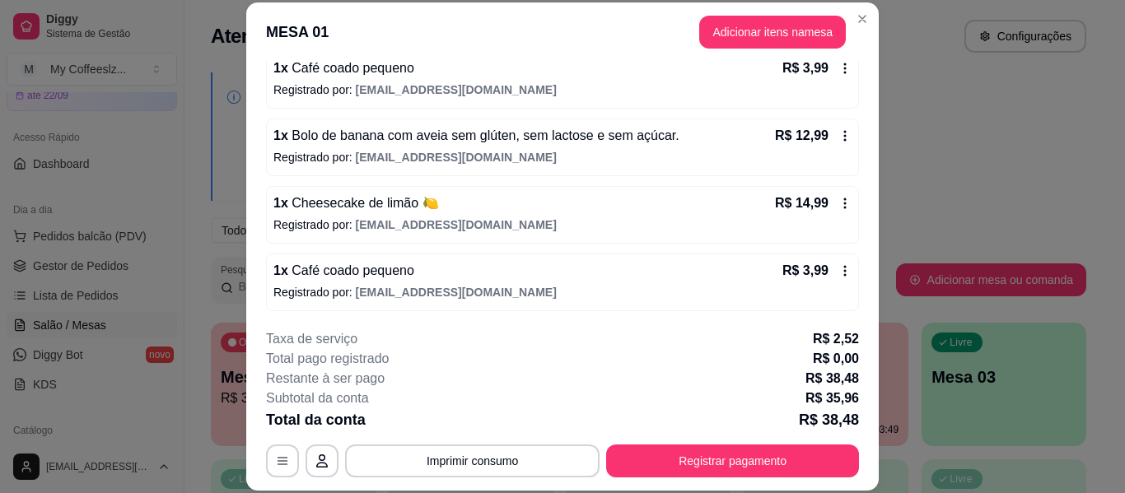
scroll to position [168, 0]
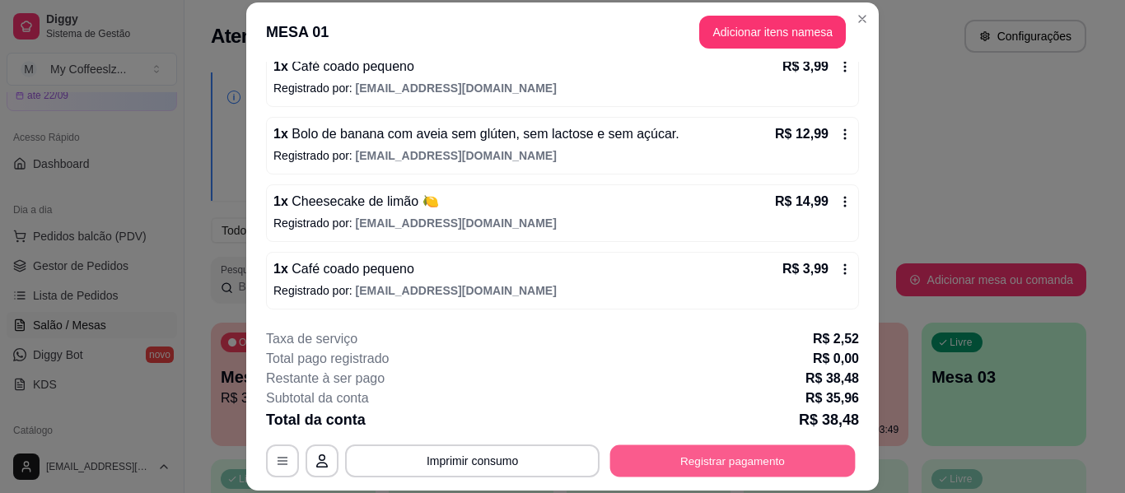
click at [713, 454] on button "Registrar pagamento" at bounding box center [732, 461] width 245 height 32
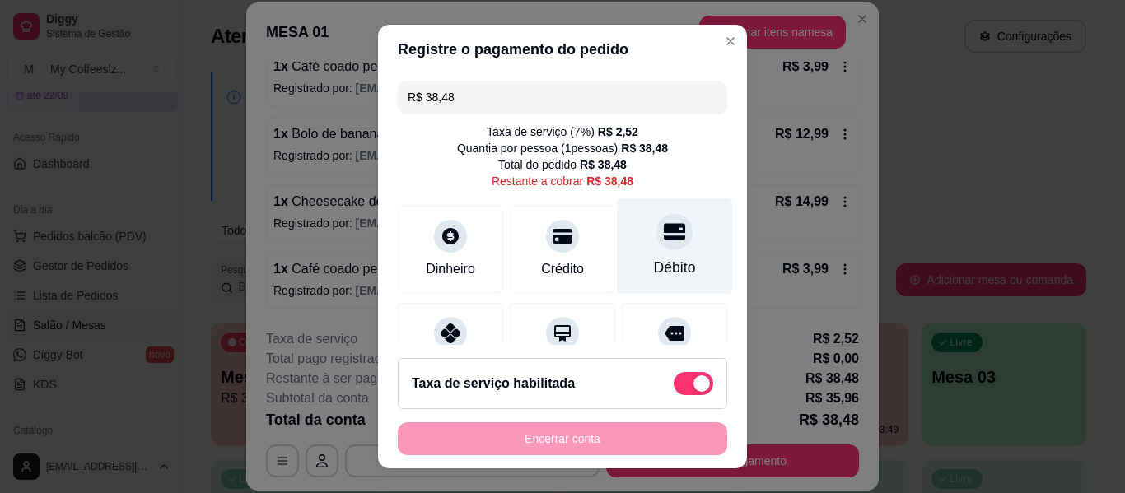
click at [617, 244] on div "Débito" at bounding box center [675, 246] width 116 height 96
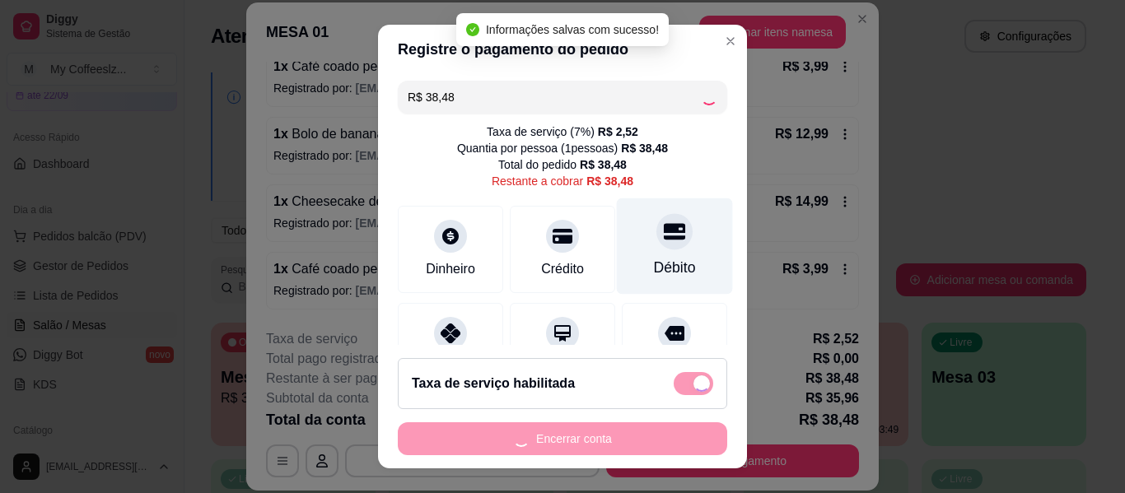
type input "R$ 0,00"
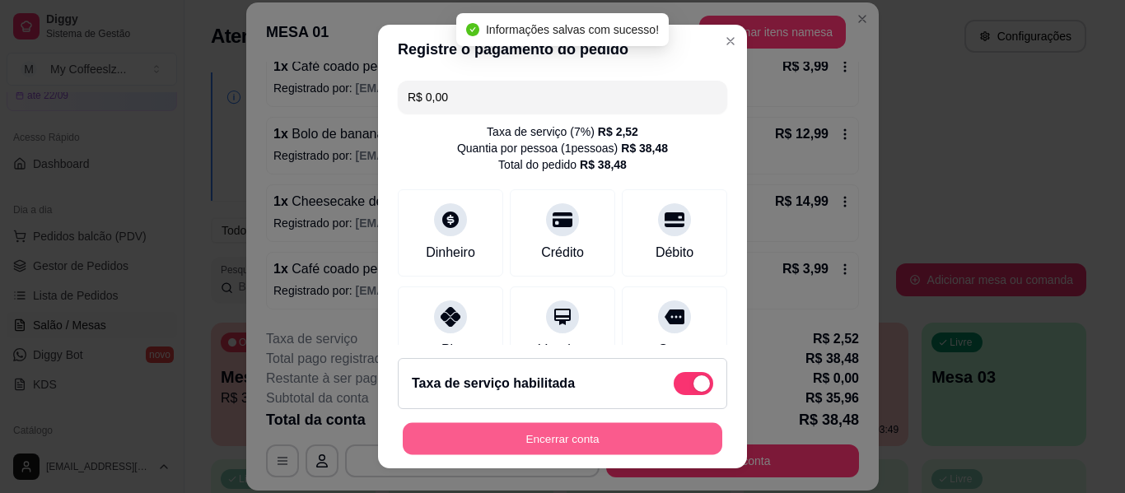
click at [573, 426] on button "Encerrar conta" at bounding box center [562, 439] width 319 height 32
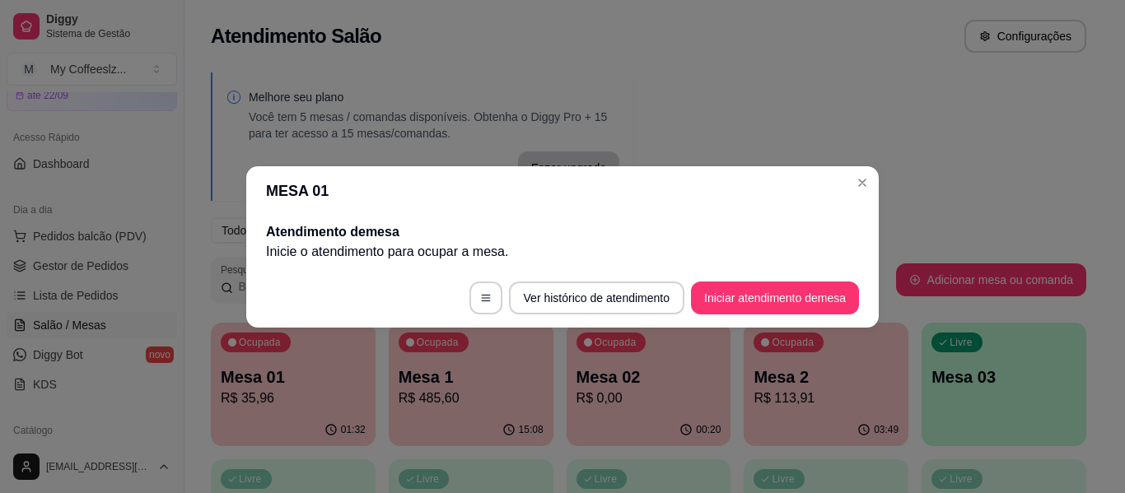
scroll to position [0, 0]
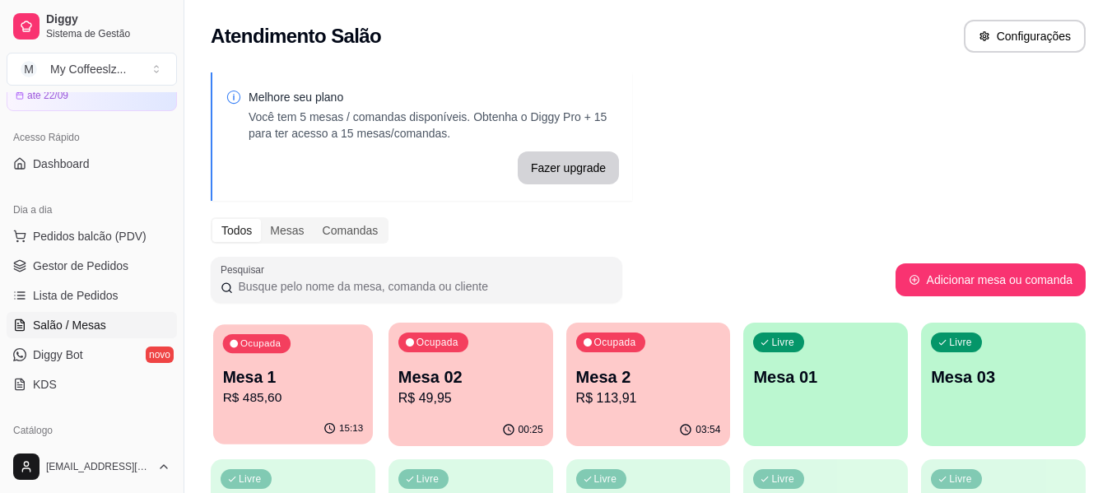
click at [272, 386] on p "Mesa 1" at bounding box center [293, 377] width 141 height 22
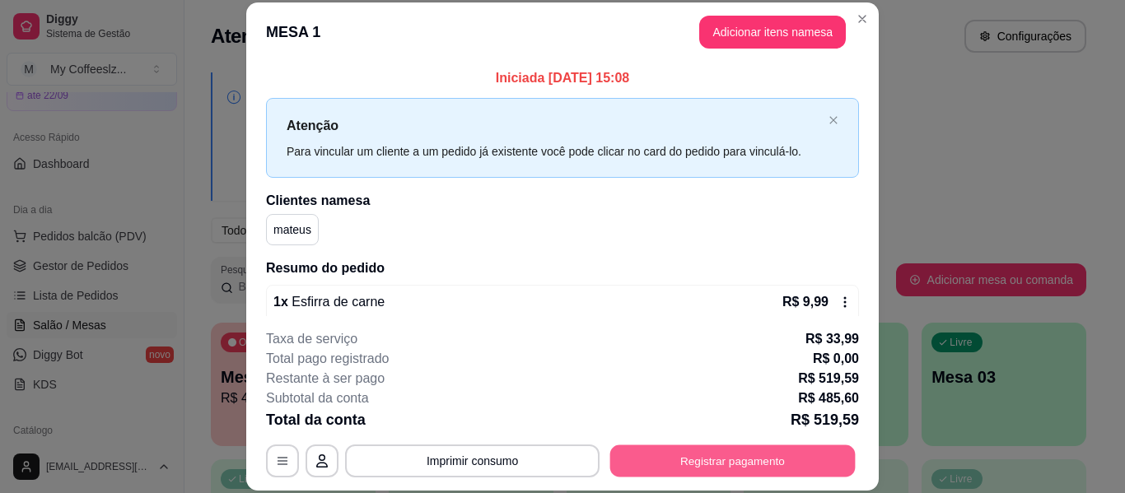
click at [681, 459] on button "Registrar pagamento" at bounding box center [732, 461] width 245 height 32
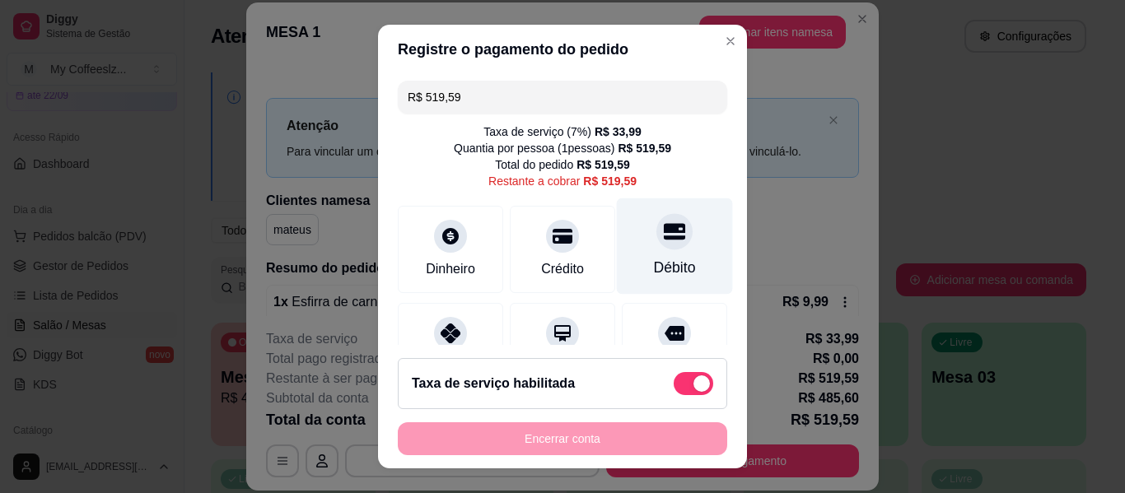
click at [656, 219] on div at bounding box center [674, 231] width 36 height 36
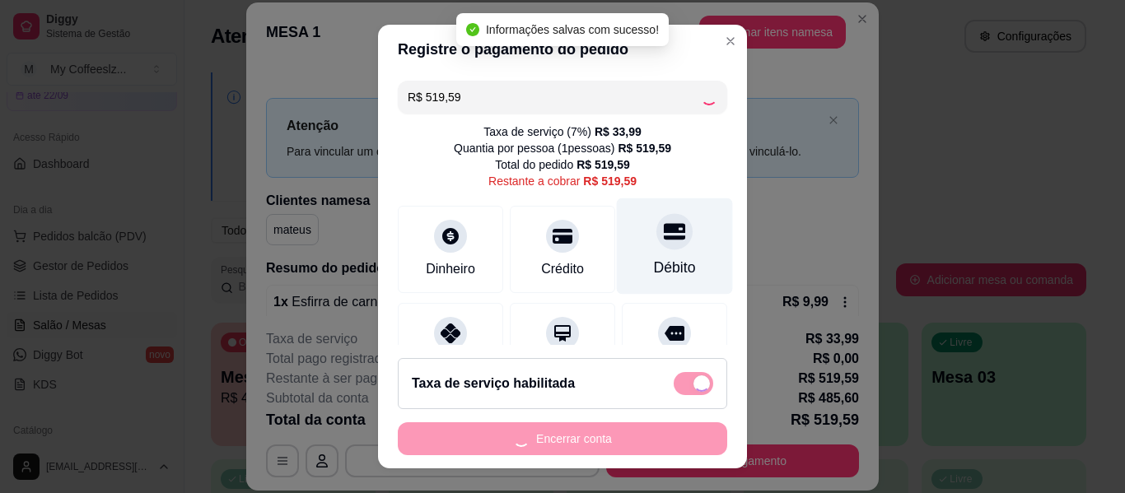
type input "R$ 0,00"
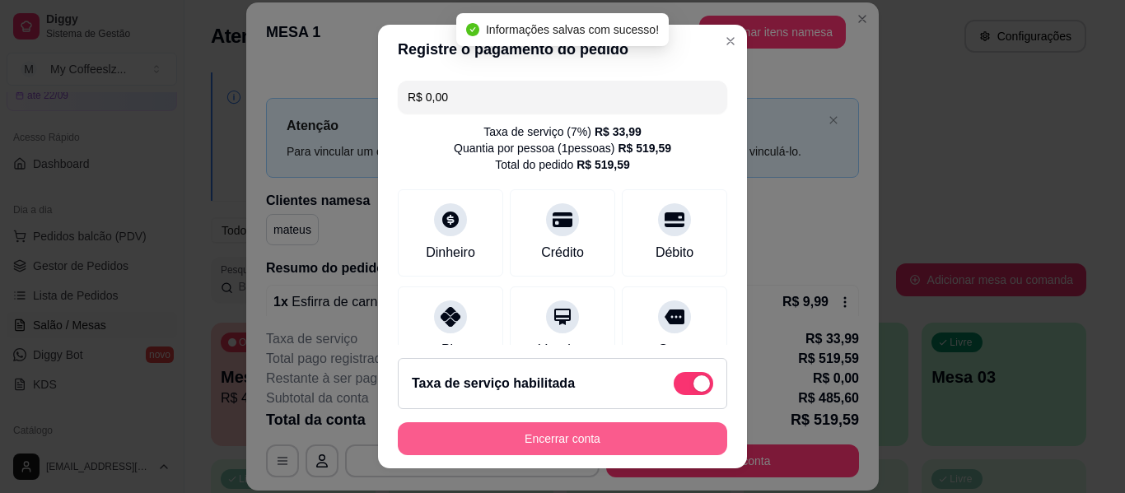
click at [533, 440] on button "Encerrar conta" at bounding box center [562, 438] width 329 height 33
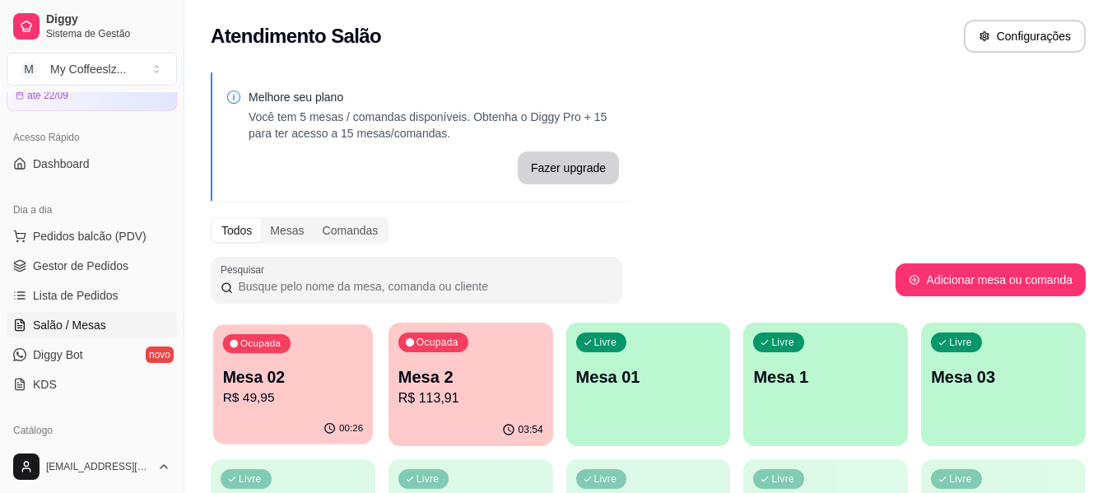
click at [282, 394] on p "R$ 49,95" at bounding box center [293, 398] width 141 height 19
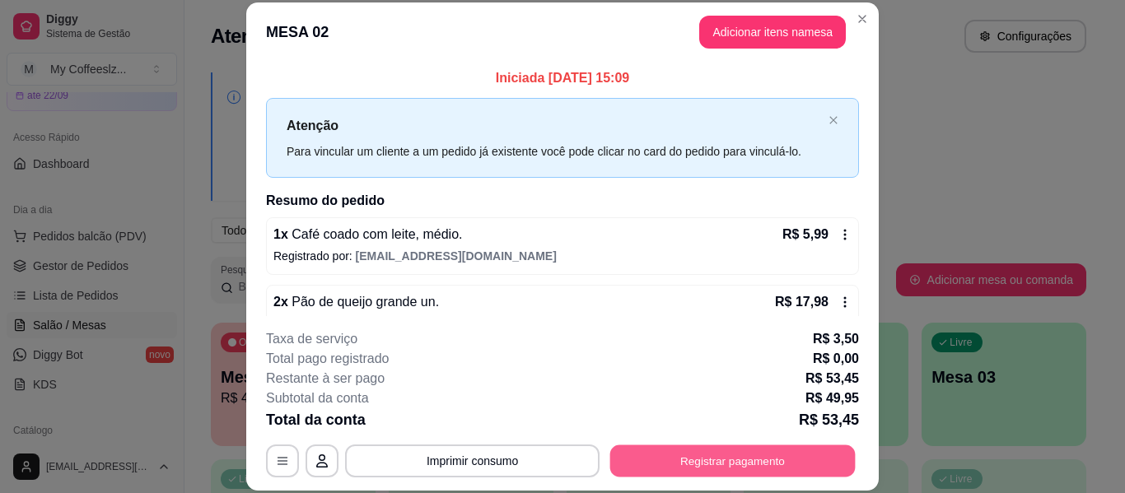
click at [732, 465] on button "Registrar pagamento" at bounding box center [732, 461] width 245 height 32
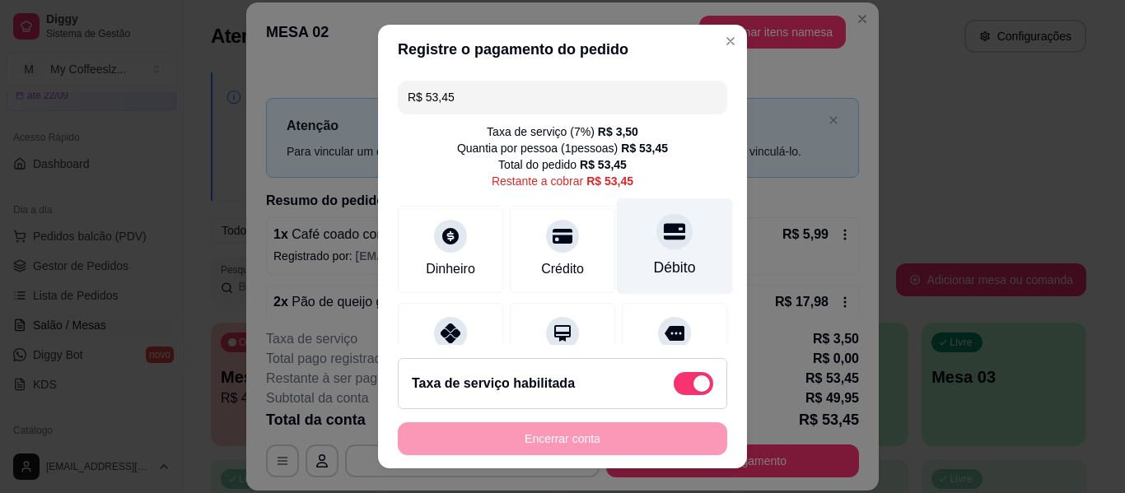
click at [667, 249] on div "Débito" at bounding box center [675, 246] width 116 height 96
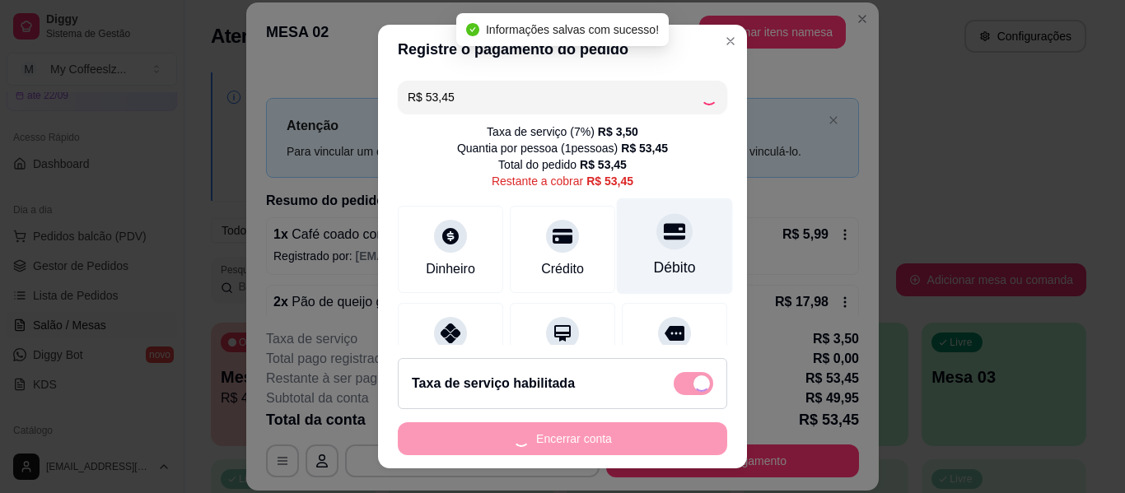
type input "R$ 0,00"
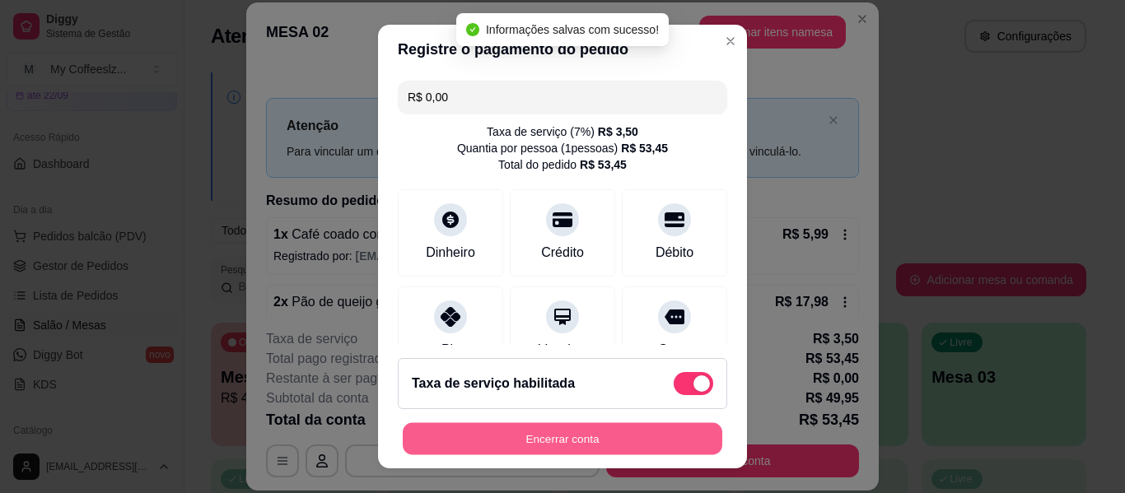
click at [529, 425] on button "Encerrar conta" at bounding box center [562, 439] width 319 height 32
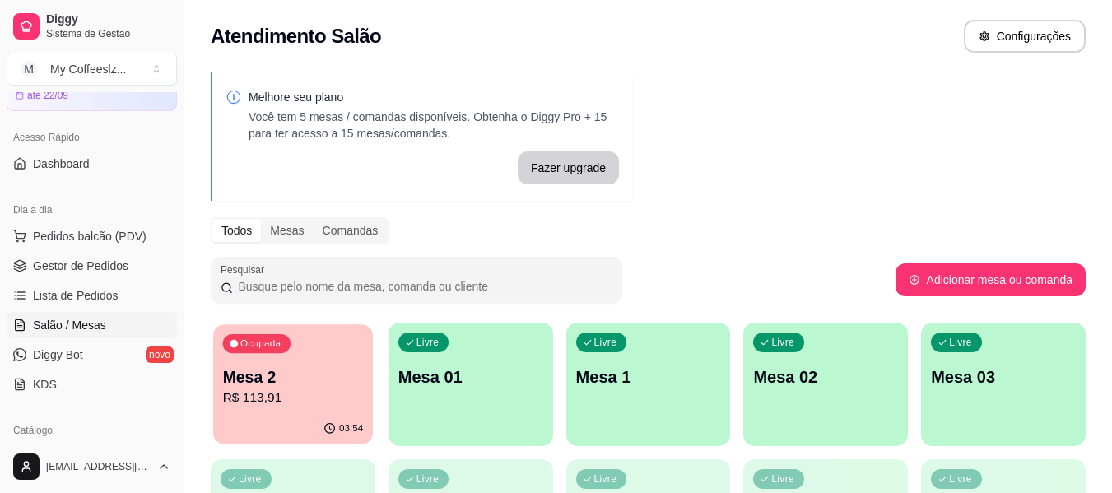
click at [320, 381] on p "Mesa 2" at bounding box center [293, 377] width 141 height 22
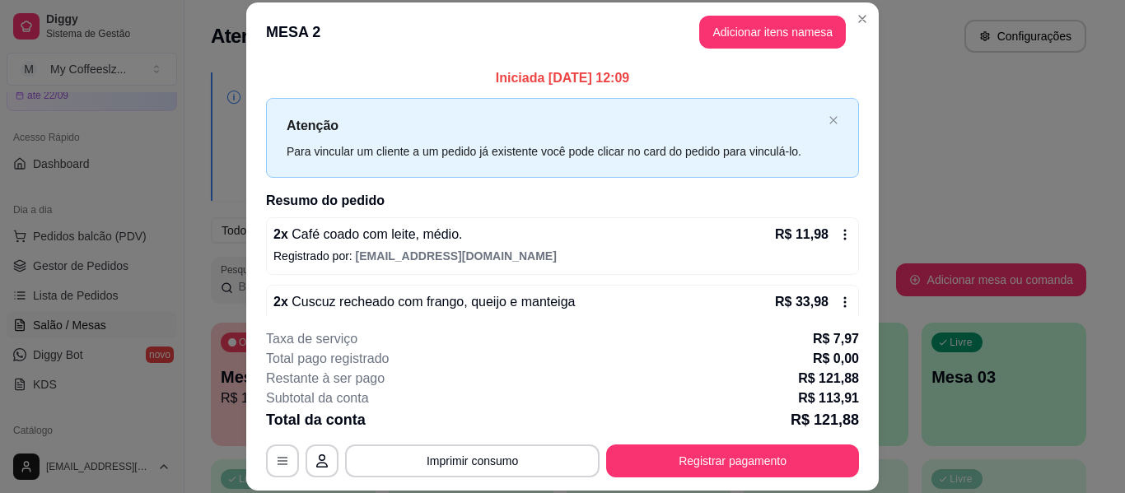
scroll to position [438, 0]
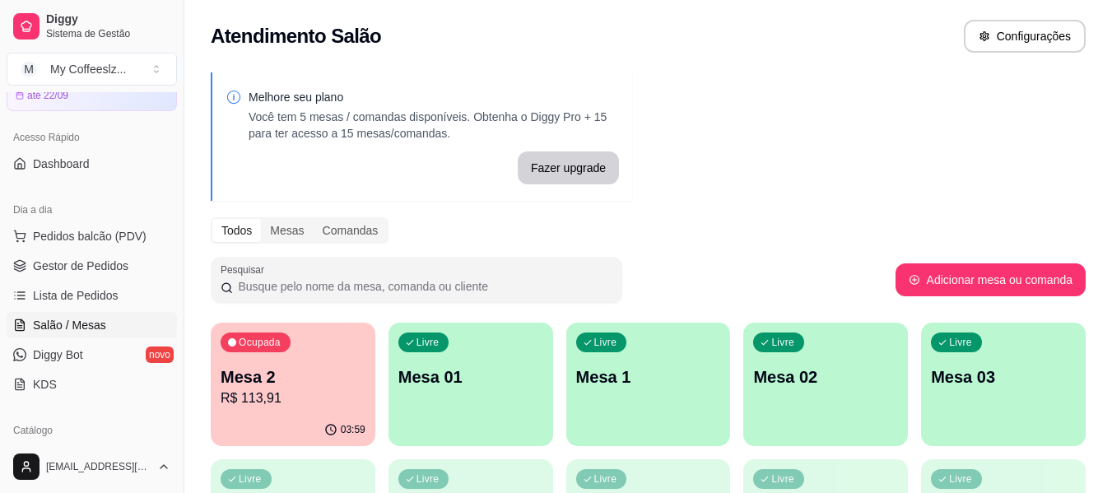
click at [472, 392] on div "Livre Mesa 01" at bounding box center [471, 375] width 165 height 104
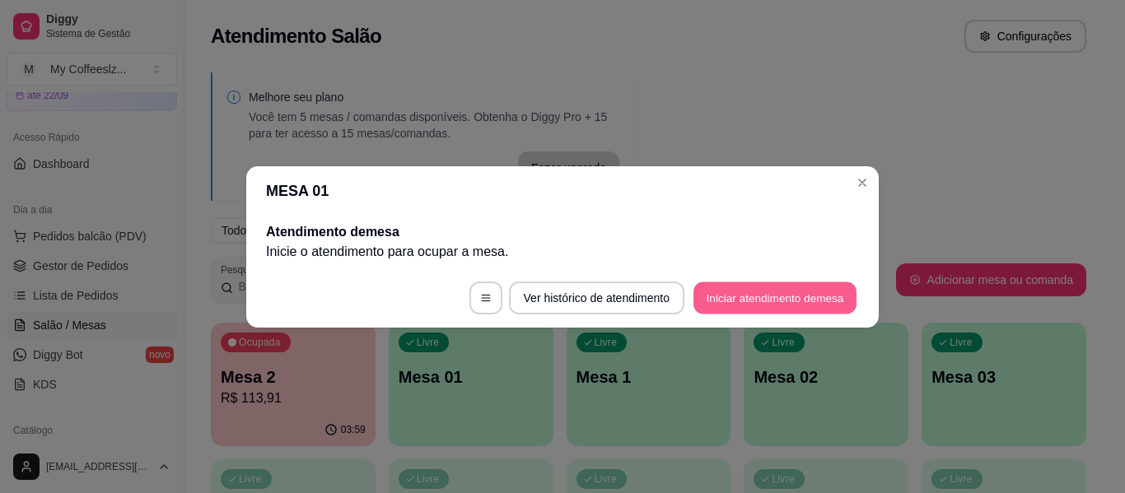
click at [726, 289] on button "Iniciar atendimento de mesa" at bounding box center [774, 298] width 163 height 32
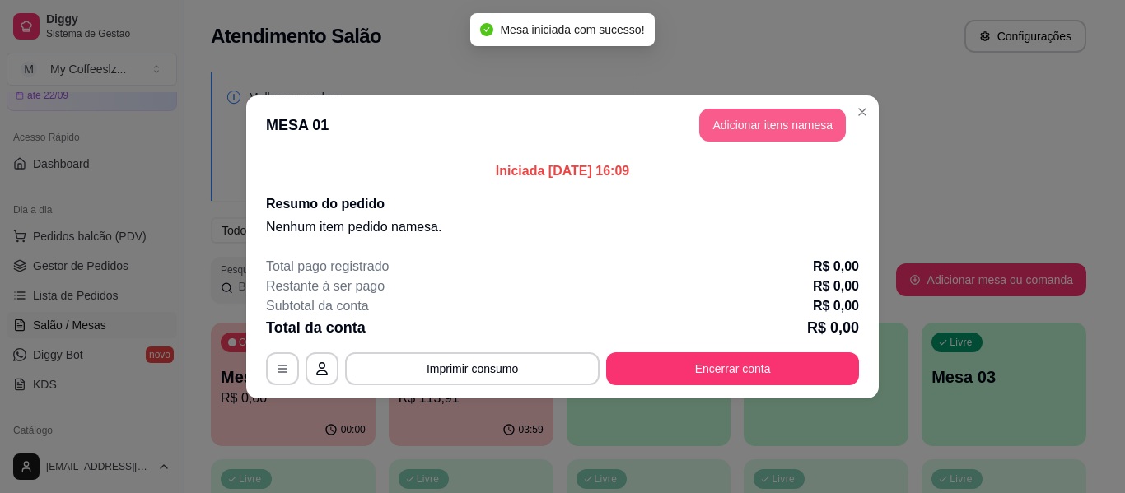
click at [722, 118] on button "Adicionar itens na mesa" at bounding box center [772, 125] width 147 height 33
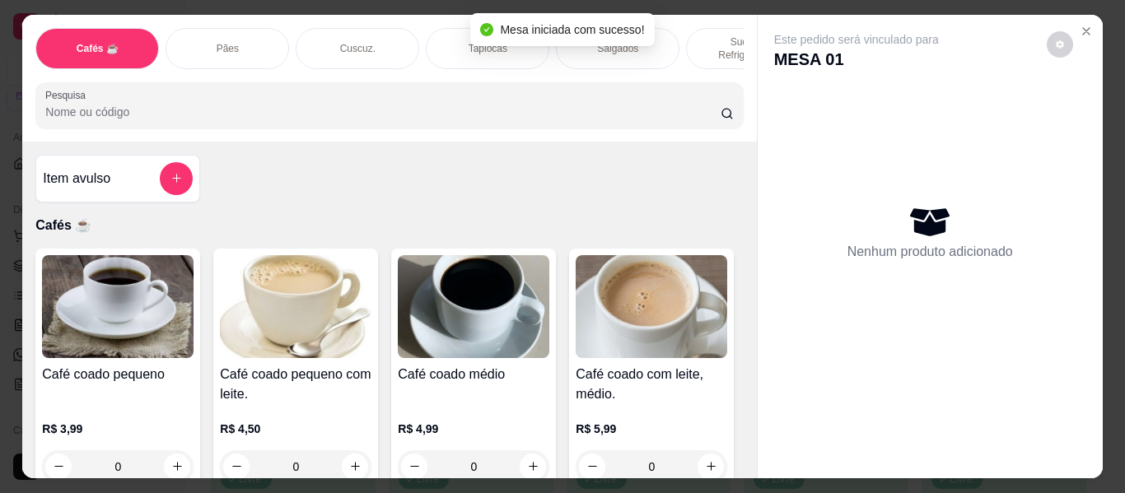
click at [482, 187] on div "Item avulso Cafés ☕ Café coado pequeno R$ 3,99 0 Café coado pequeno com leite. …" at bounding box center [389, 310] width 734 height 337
click at [457, 29] on div "Tapiocas" at bounding box center [487, 48] width 123 height 41
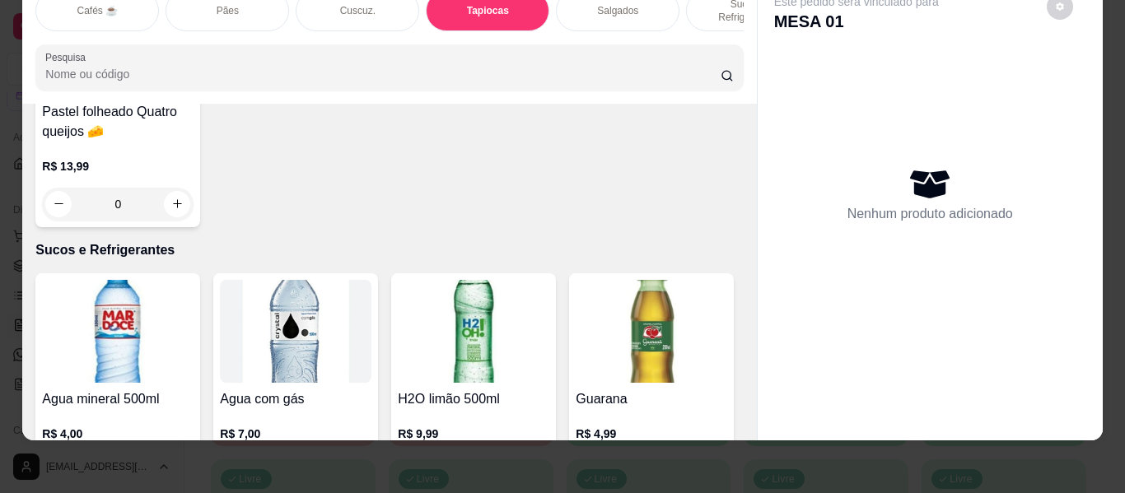
scroll to position [5728, 0]
